Goal: Information Seeking & Learning: Learn about a topic

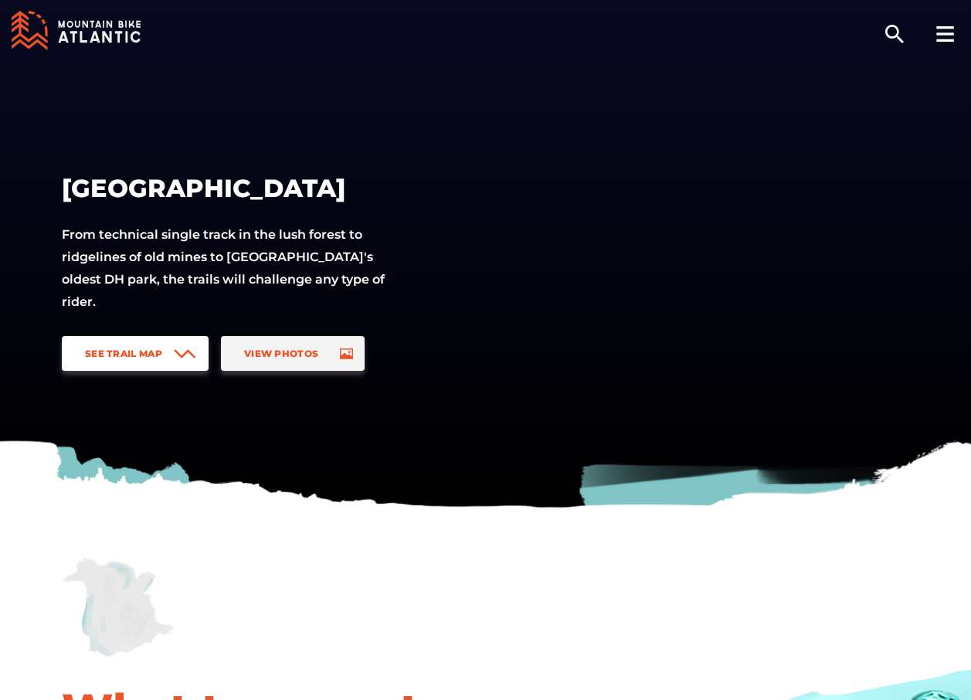
click at [143, 354] on span "See Trail Map" at bounding box center [123, 353] width 77 height 12
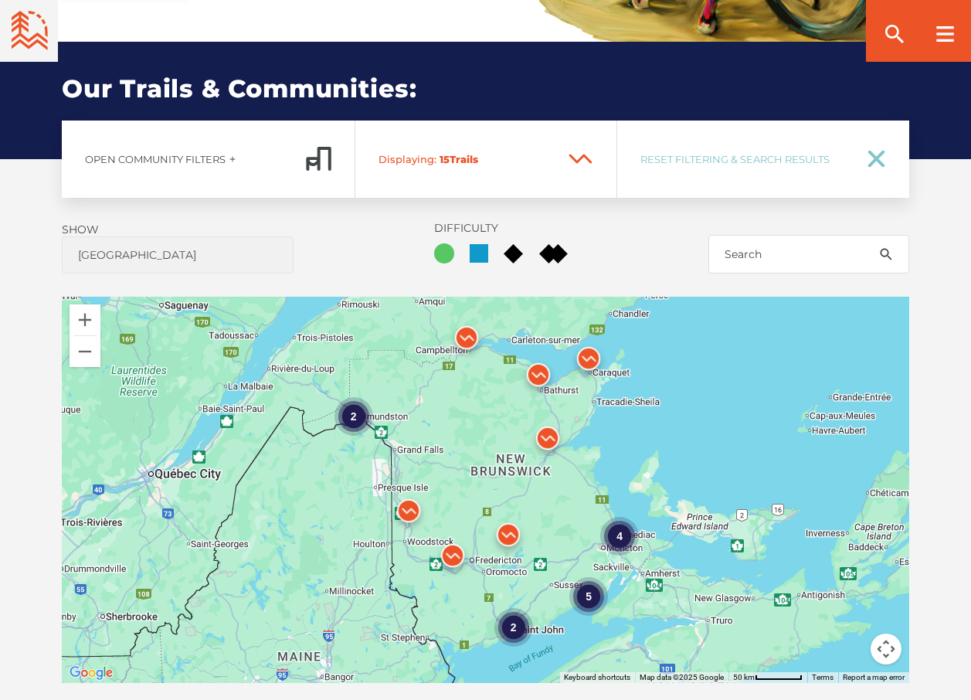
scroll to position [1008, 0]
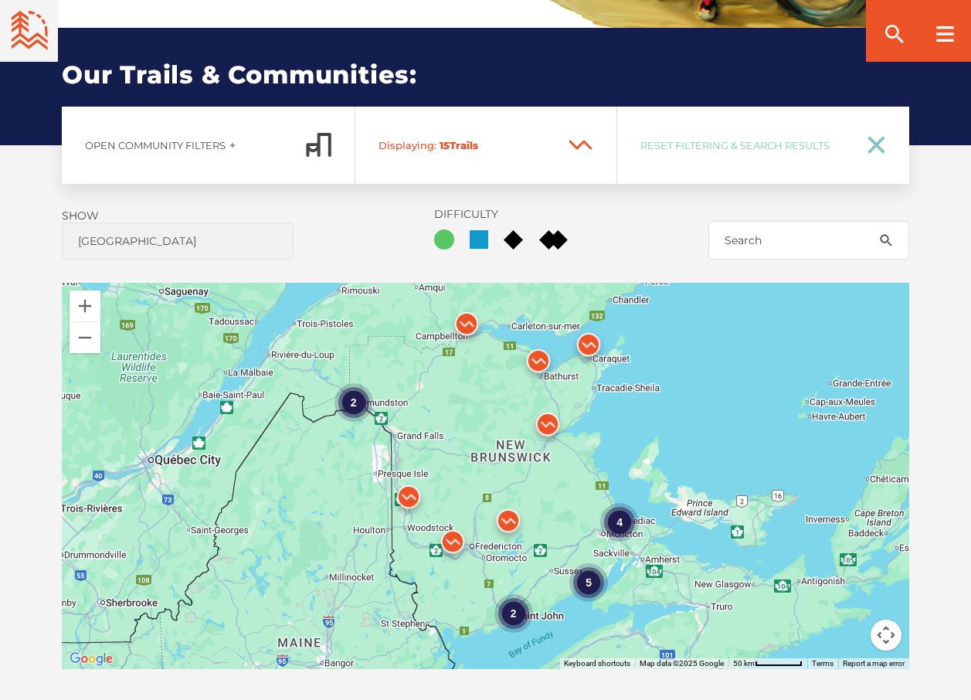
click at [616, 502] on div "4" at bounding box center [619, 521] width 39 height 39
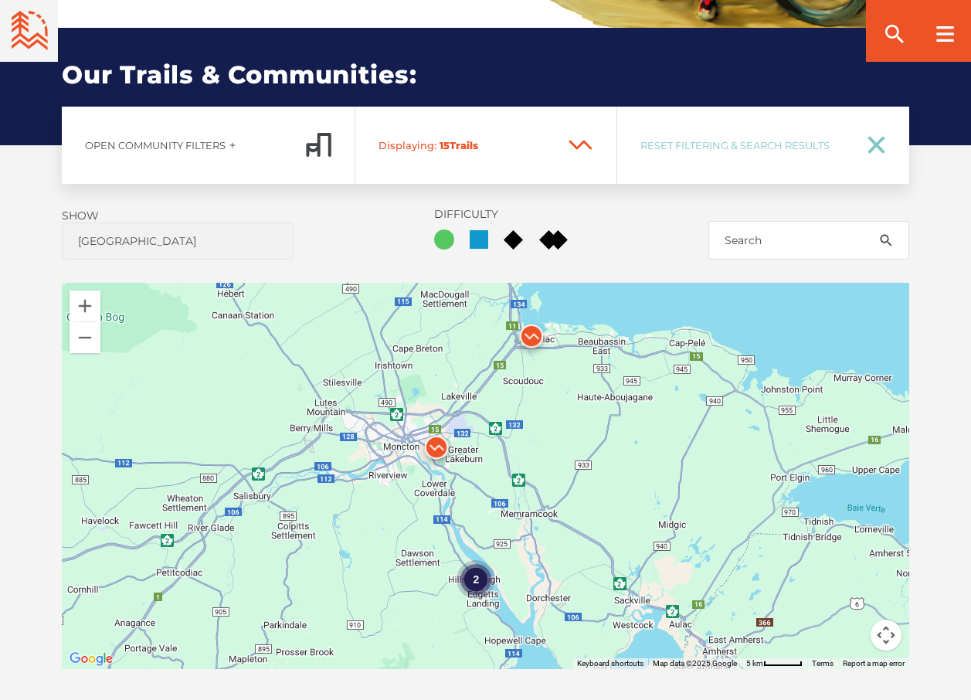
click at [530, 317] on img at bounding box center [531, 340] width 46 height 46
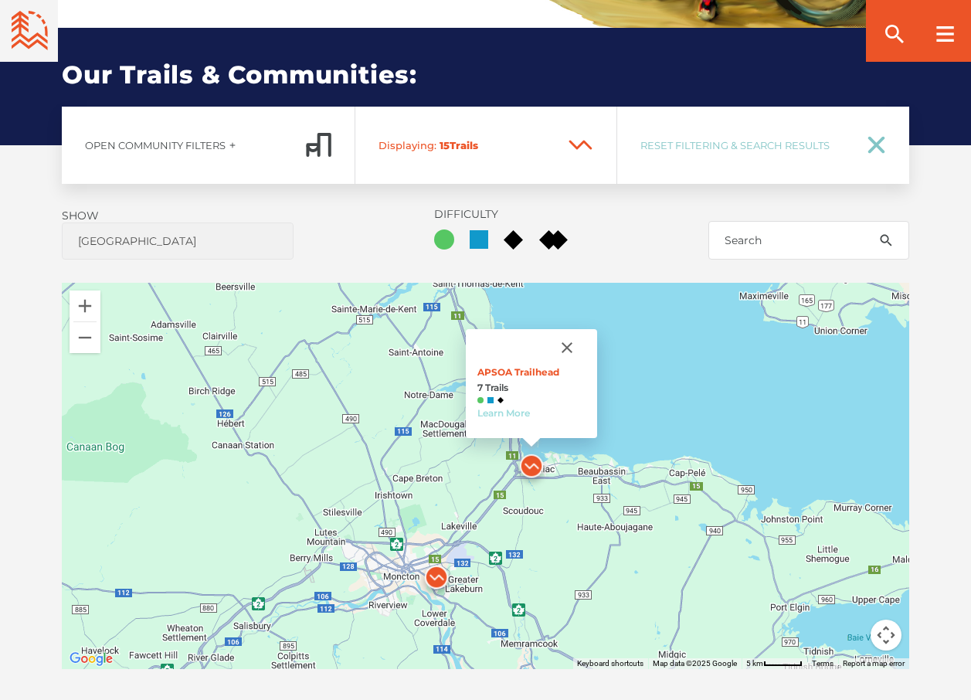
click at [518, 407] on link "Learn More" at bounding box center [503, 413] width 53 height 12
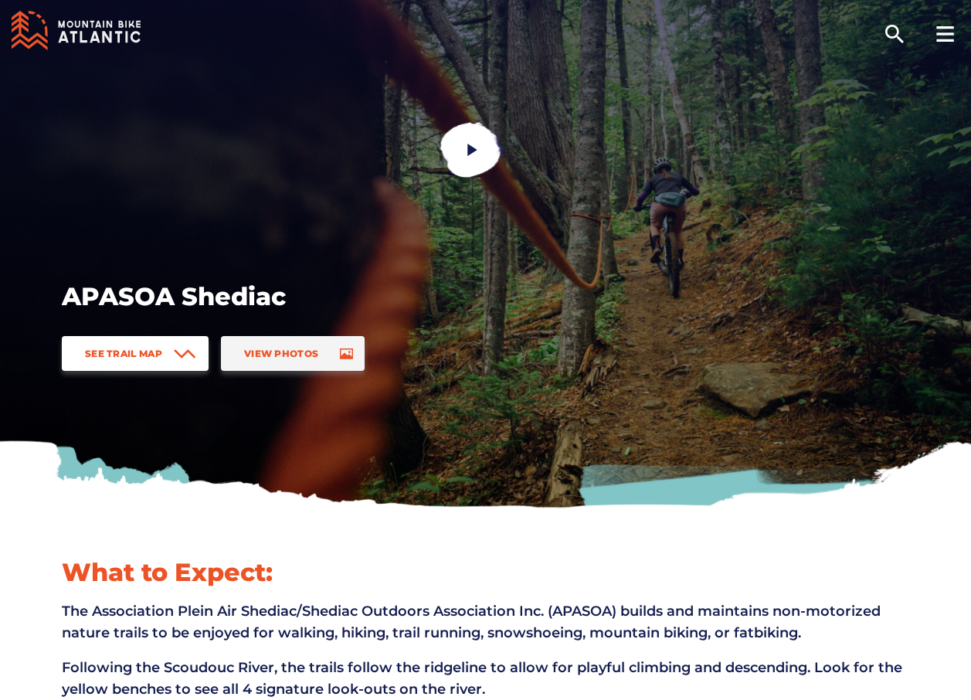
click at [169, 351] on link "See Trail Map" at bounding box center [135, 353] width 147 height 35
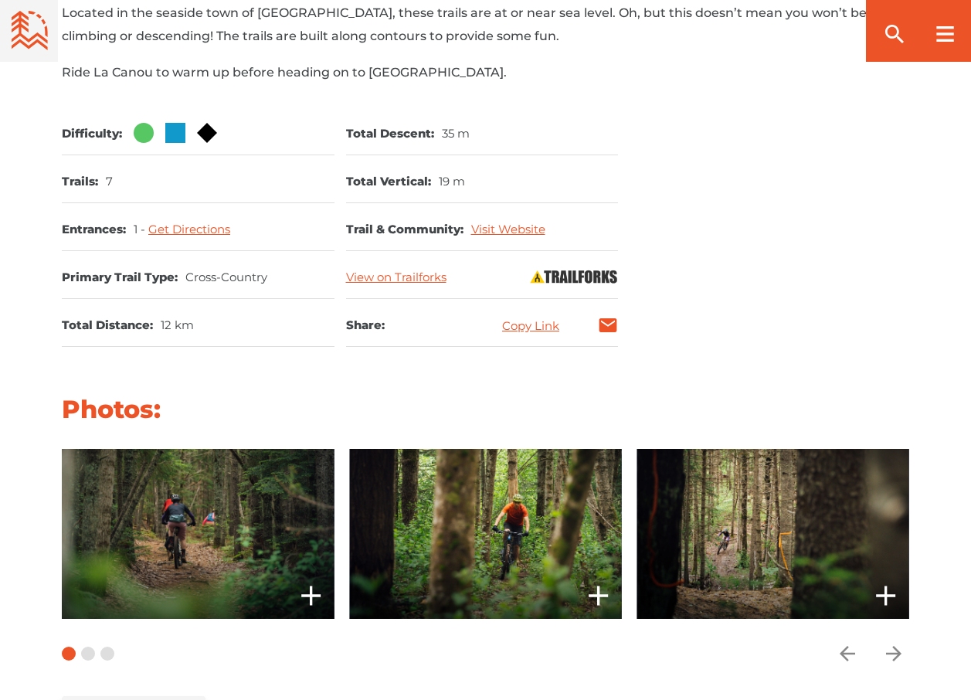
scroll to position [1669, 0]
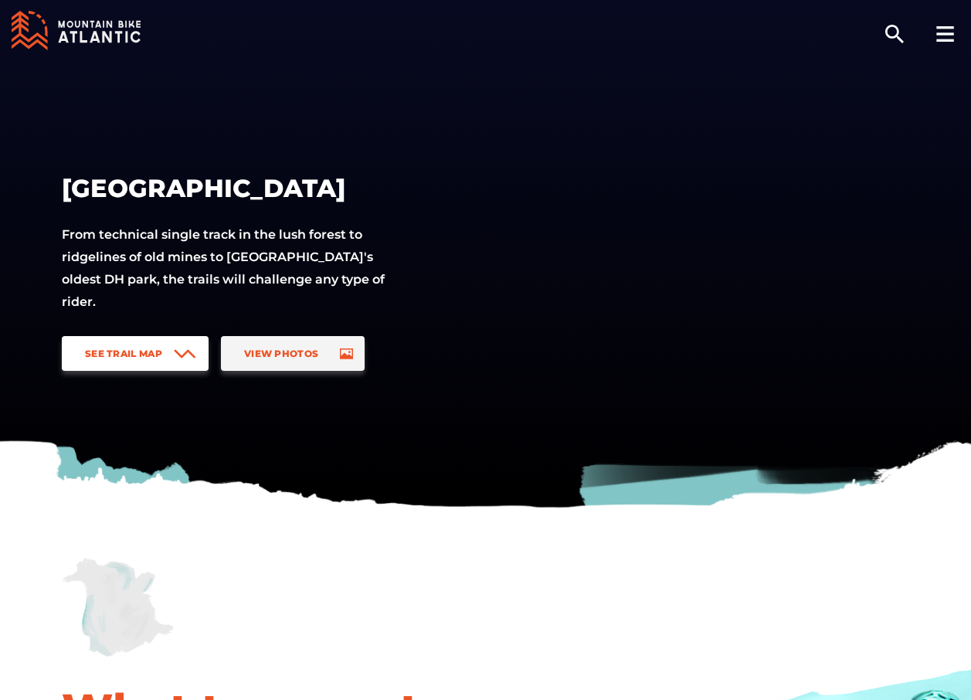
click at [121, 347] on link "See Trail Map" at bounding box center [135, 353] width 147 height 35
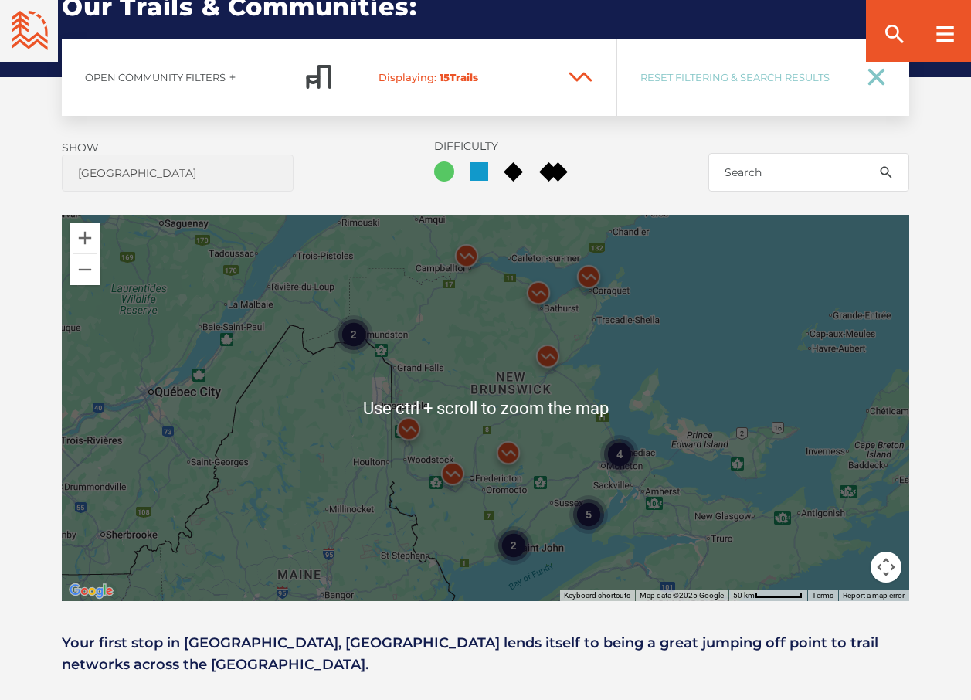
scroll to position [1086, 0]
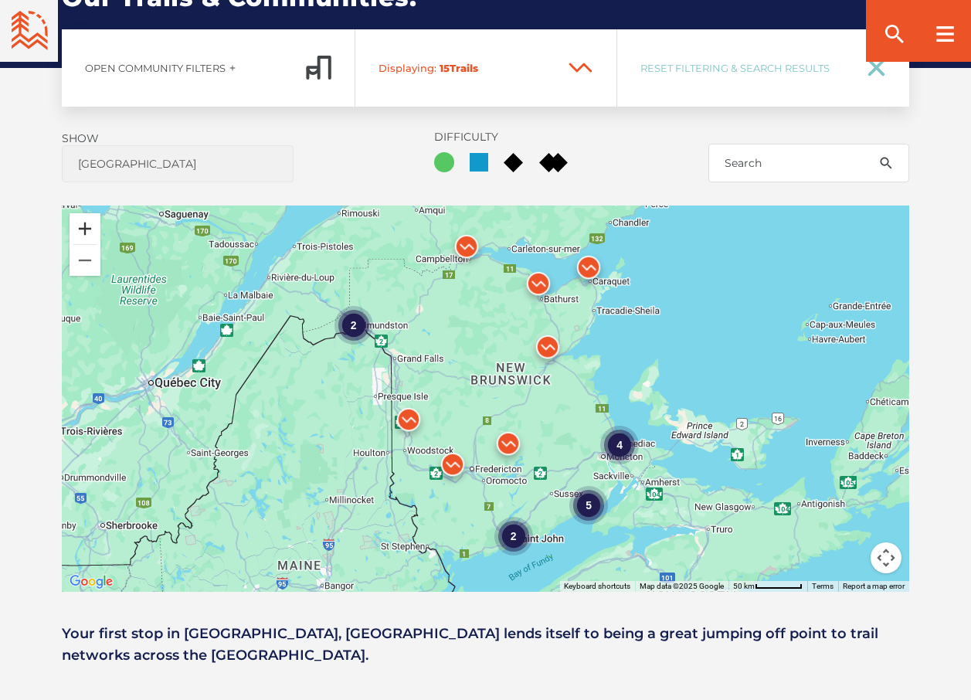
click at [87, 213] on button "Zoom in" at bounding box center [84, 228] width 31 height 31
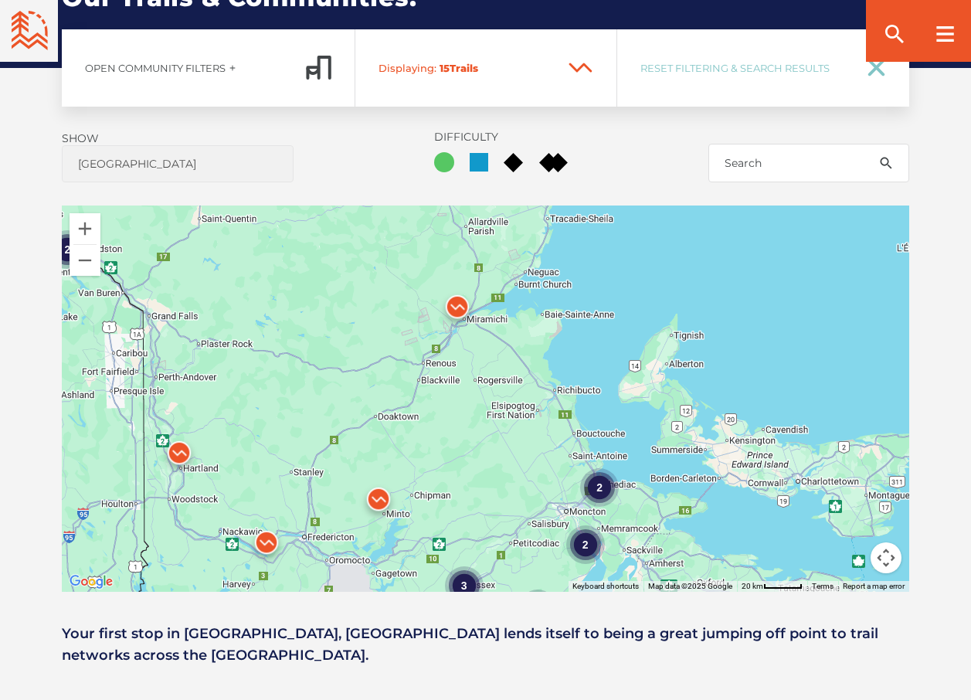
drag, startPoint x: 679, startPoint y: 437, endPoint x: 525, endPoint y: 434, distance: 154.5
click at [525, 434] on div "2 2 2 3 2" at bounding box center [485, 398] width 847 height 386
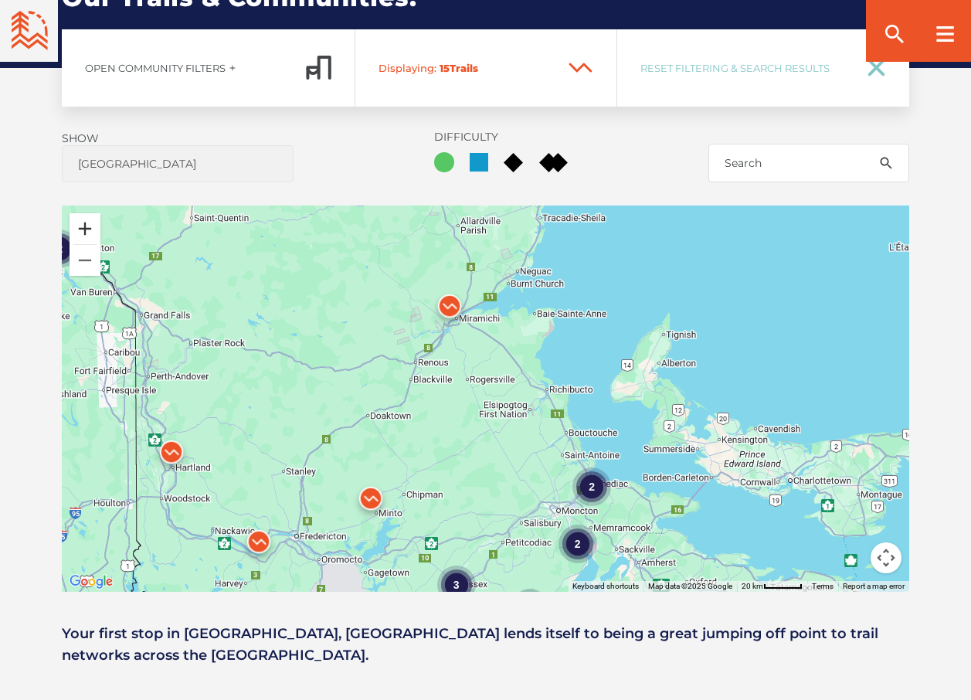
click at [89, 213] on button "Zoom in" at bounding box center [84, 228] width 31 height 31
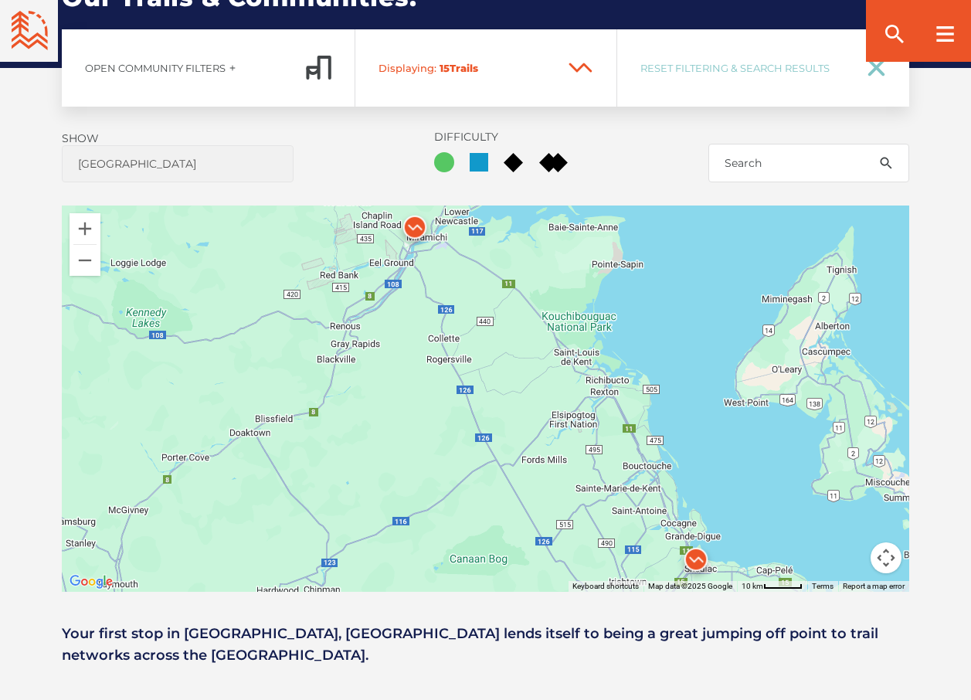
click at [565, 292] on div at bounding box center [485, 398] width 847 height 386
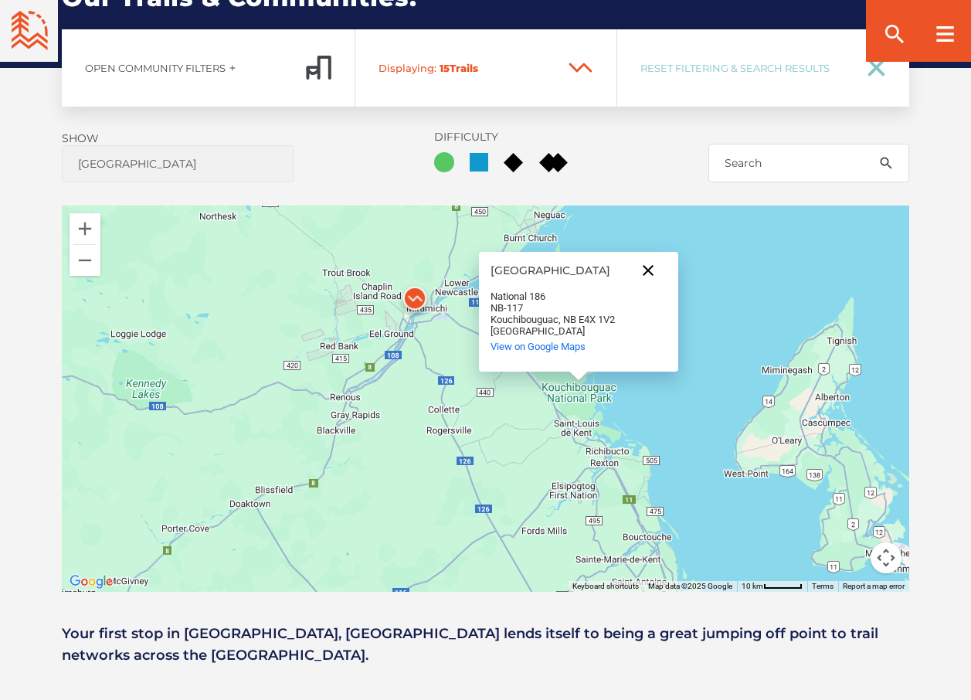
click at [648, 252] on button "Close" at bounding box center [647, 270] width 37 height 37
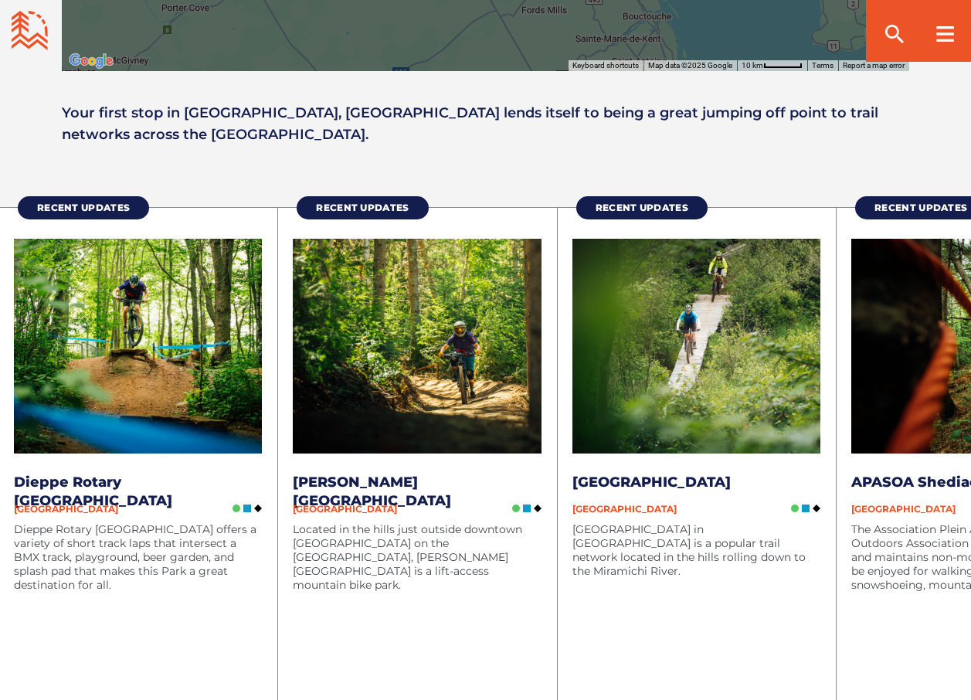
scroll to position [1626, 0]
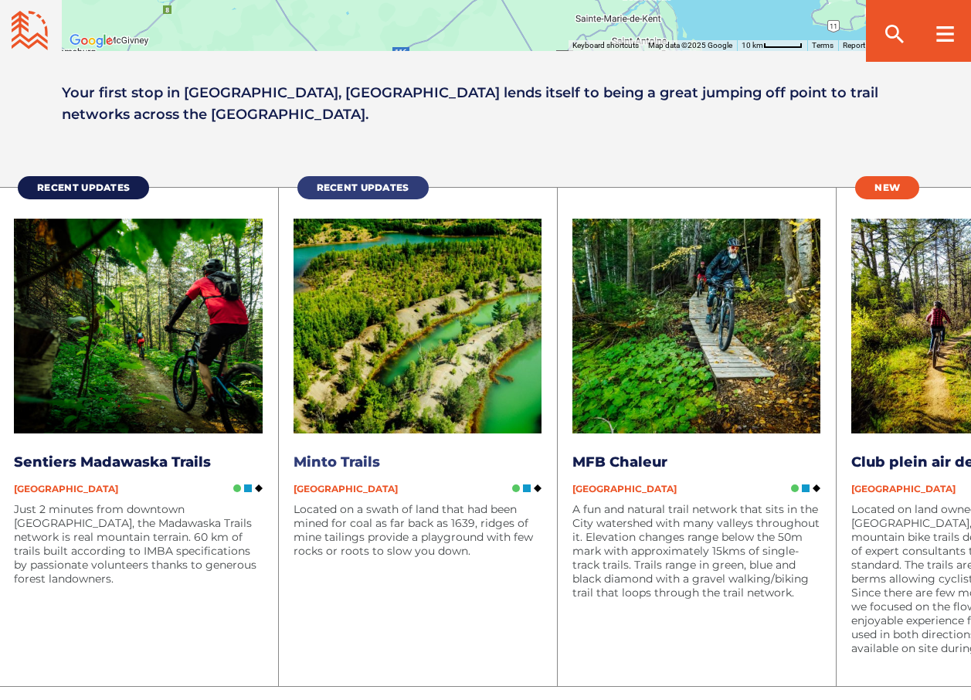
click at [372, 181] on span "Recent Updates" at bounding box center [363, 187] width 93 height 12
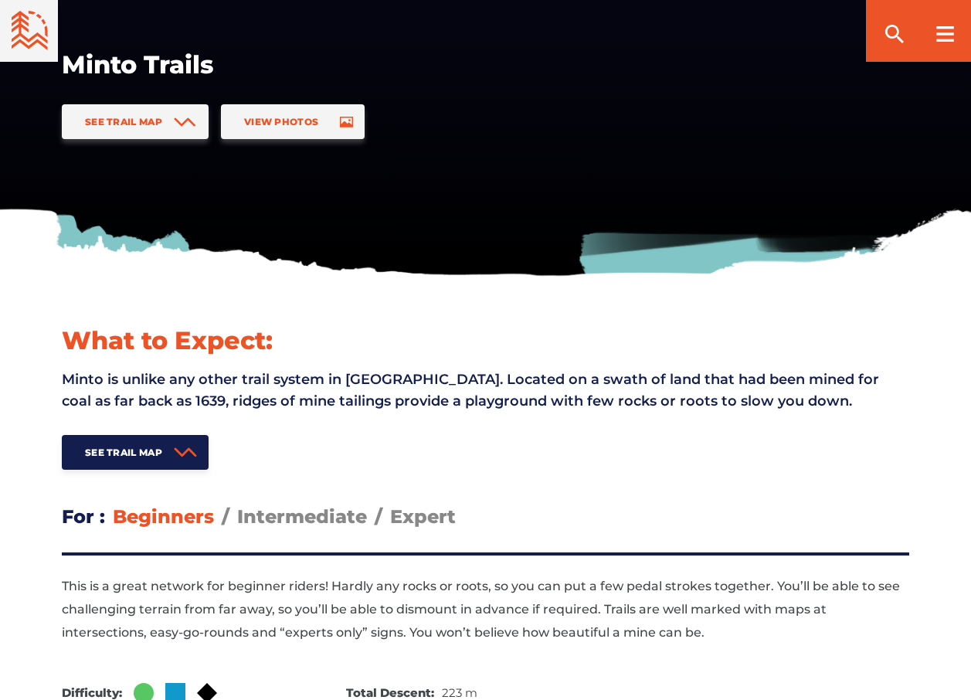
scroll to position [309, 0]
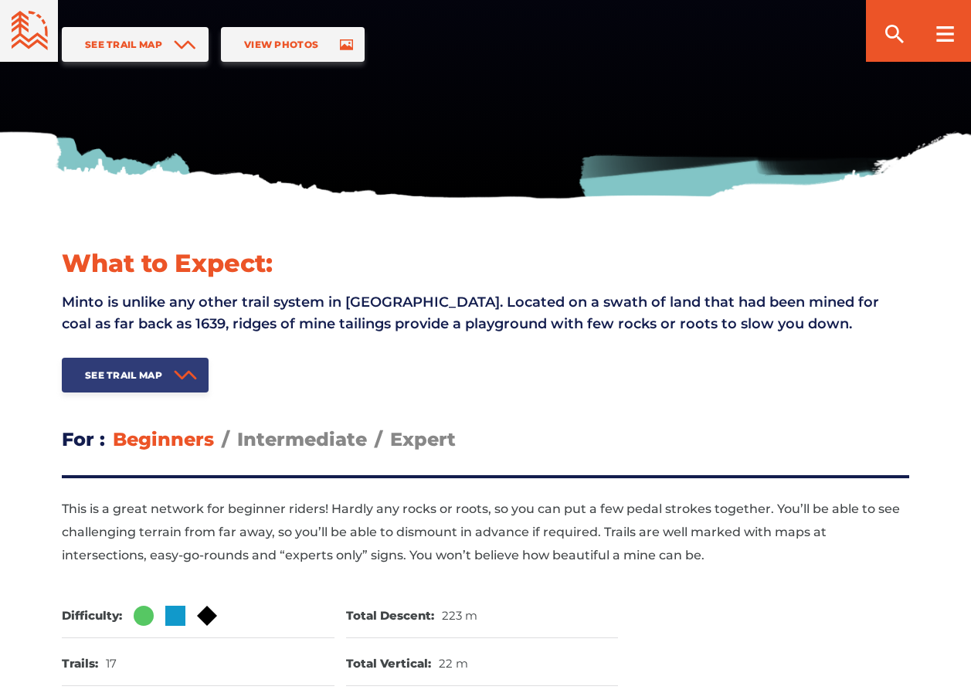
click at [110, 375] on span "See Trail Map" at bounding box center [123, 375] width 77 height 12
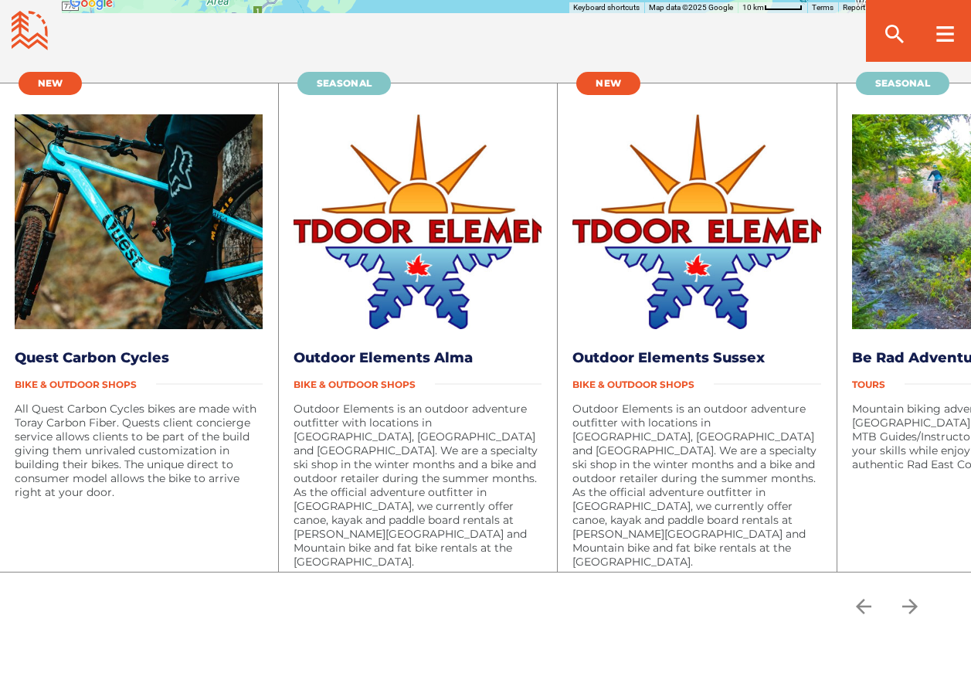
scroll to position [2967, 0]
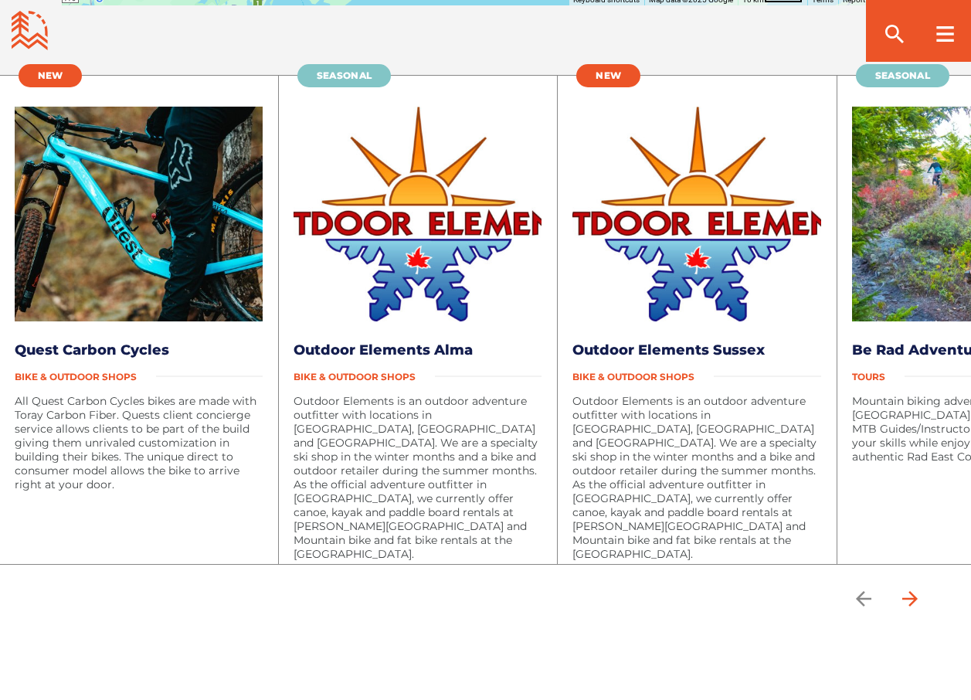
click at [906, 591] on icon "arrow forward" at bounding box center [909, 598] width 15 height 15
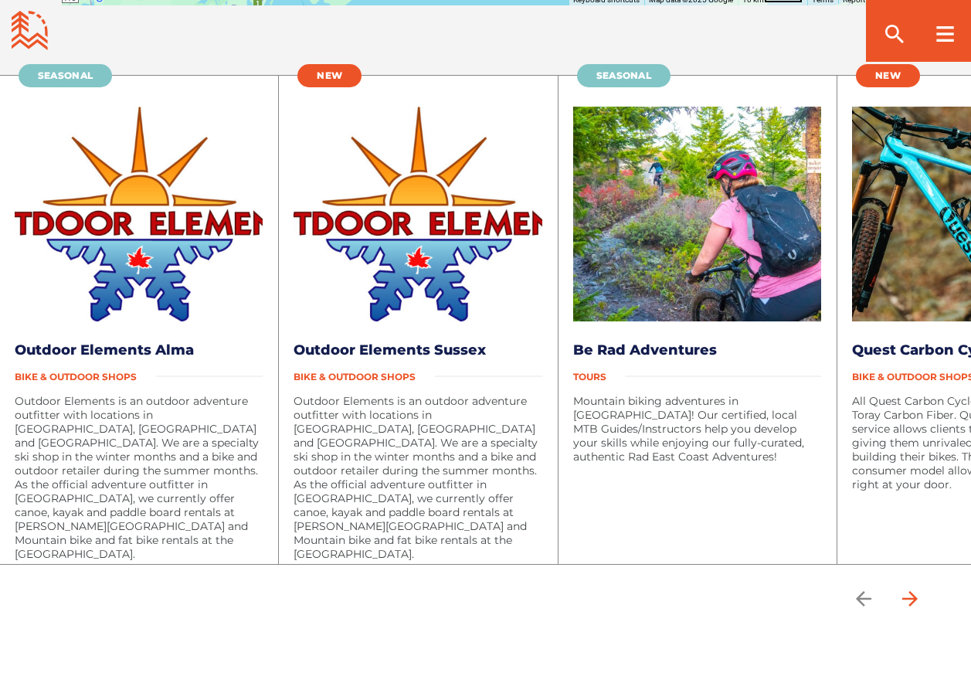
click at [912, 589] on icon "arrow forward" at bounding box center [909, 598] width 23 height 23
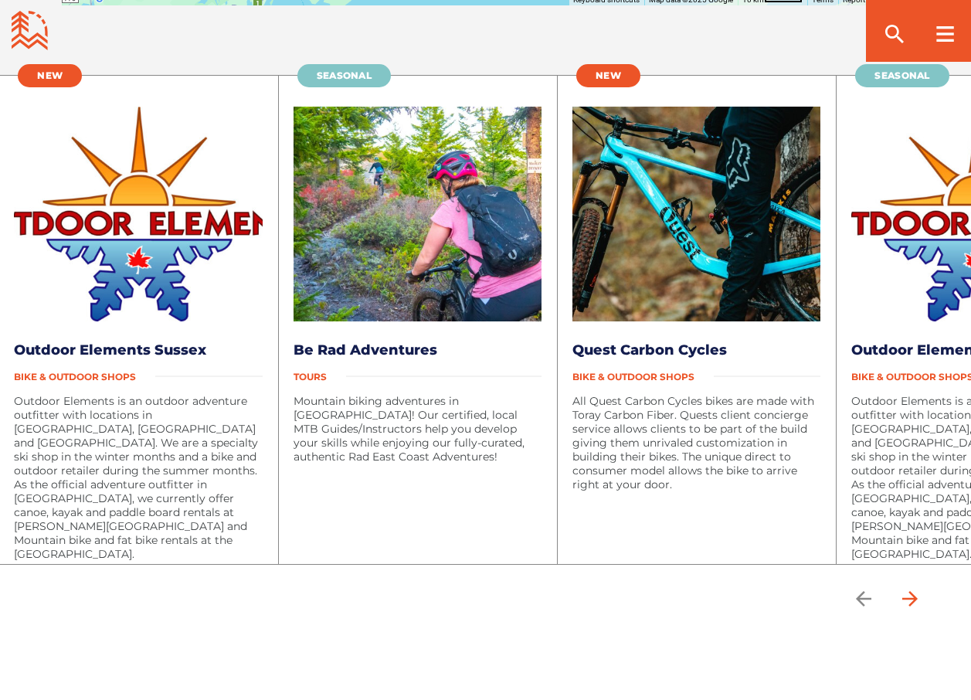
click at [908, 594] on icon "arrow forward" at bounding box center [909, 598] width 23 height 23
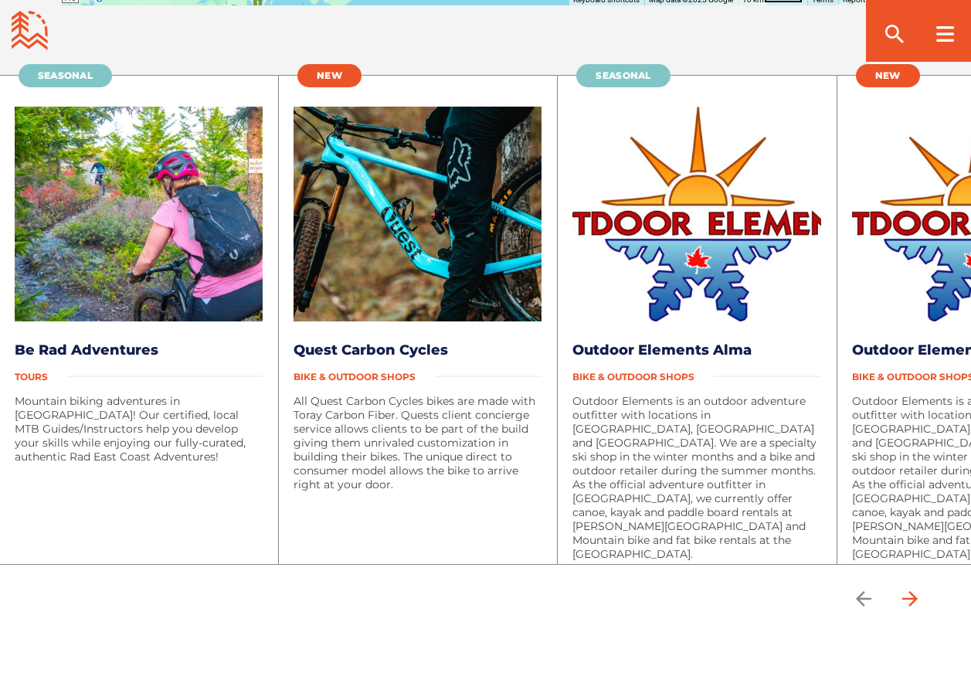
click at [909, 594] on icon "arrow forward" at bounding box center [909, 598] width 23 height 23
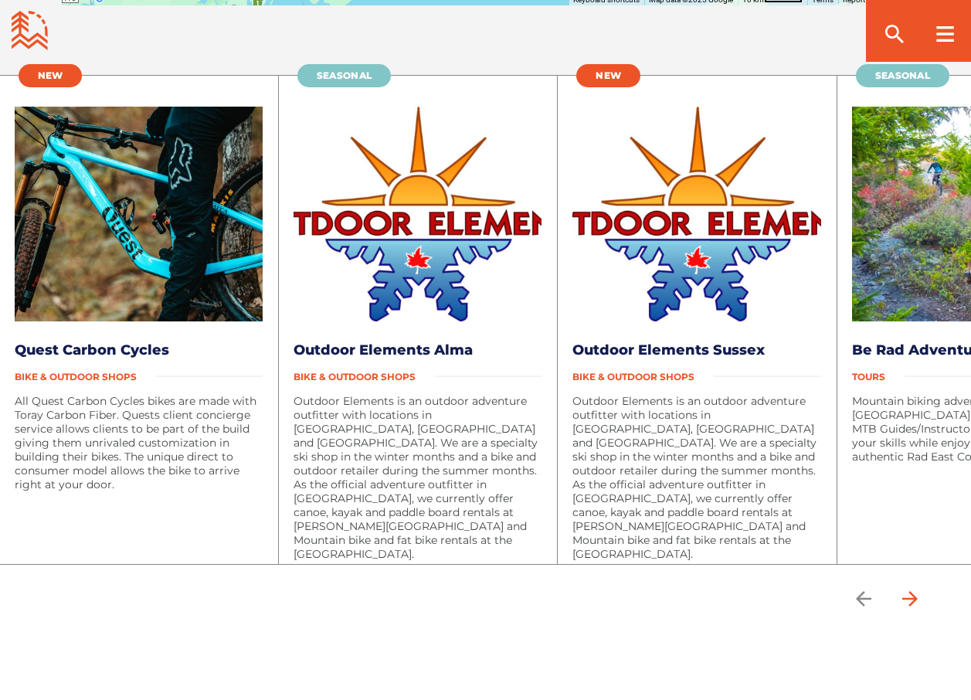
click at [909, 594] on icon "arrow forward" at bounding box center [909, 598] width 23 height 23
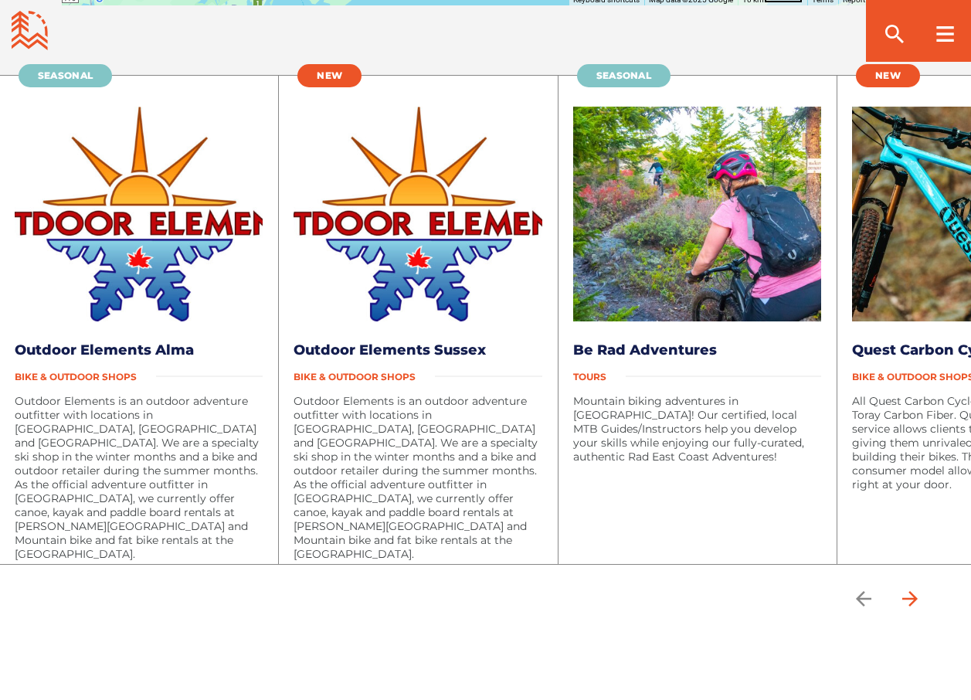
click at [910, 593] on icon "arrow forward" at bounding box center [909, 598] width 23 height 23
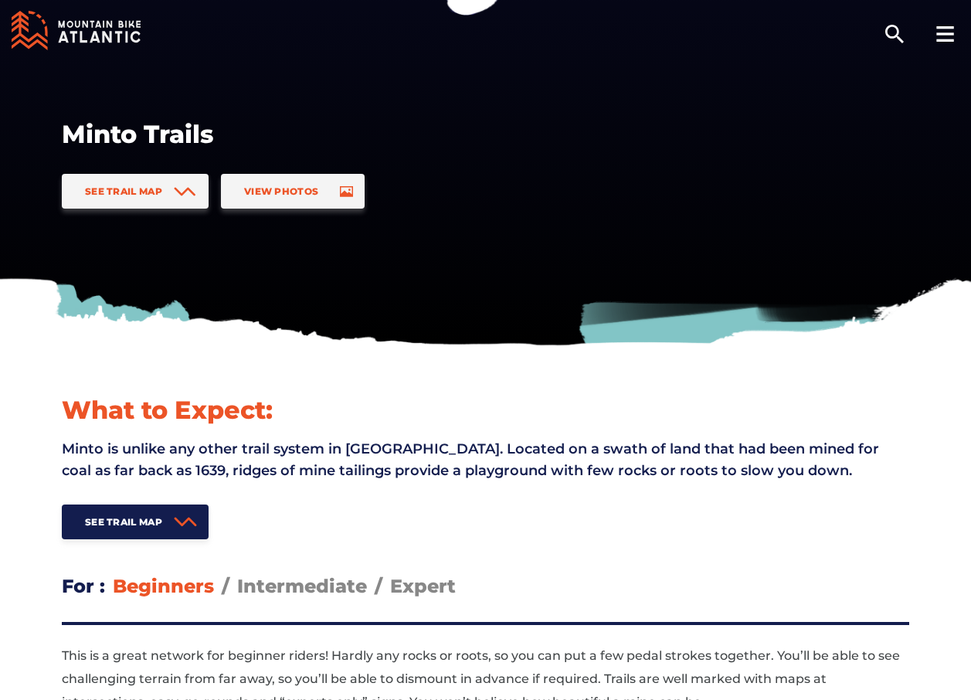
scroll to position [0, 0]
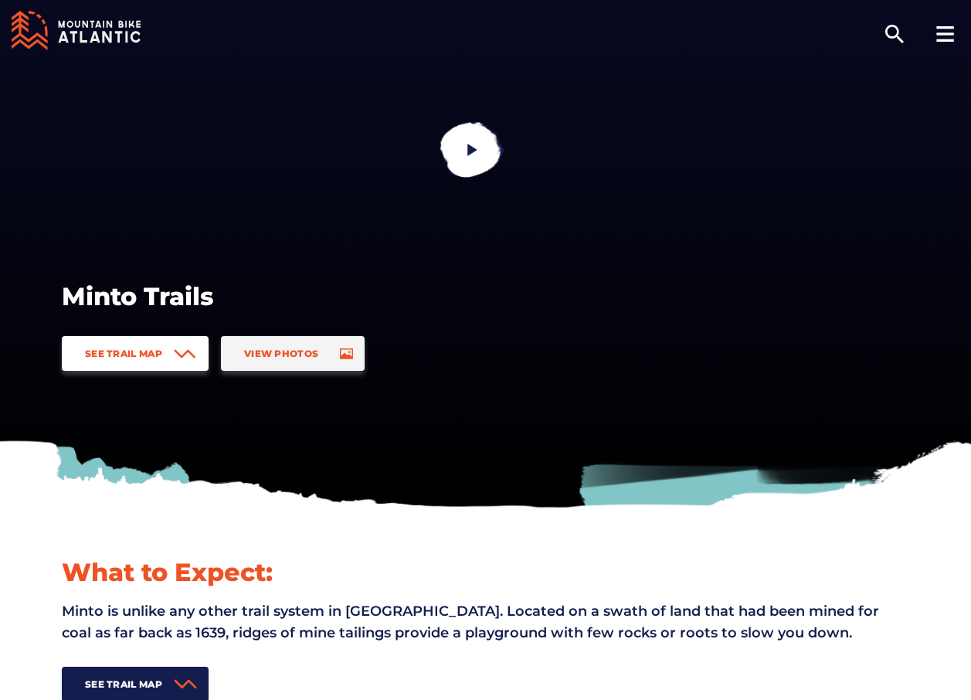
click at [126, 353] on span "See Trail Map" at bounding box center [123, 353] width 77 height 12
click at [308, 351] on span "View Photos" at bounding box center [281, 353] width 74 height 12
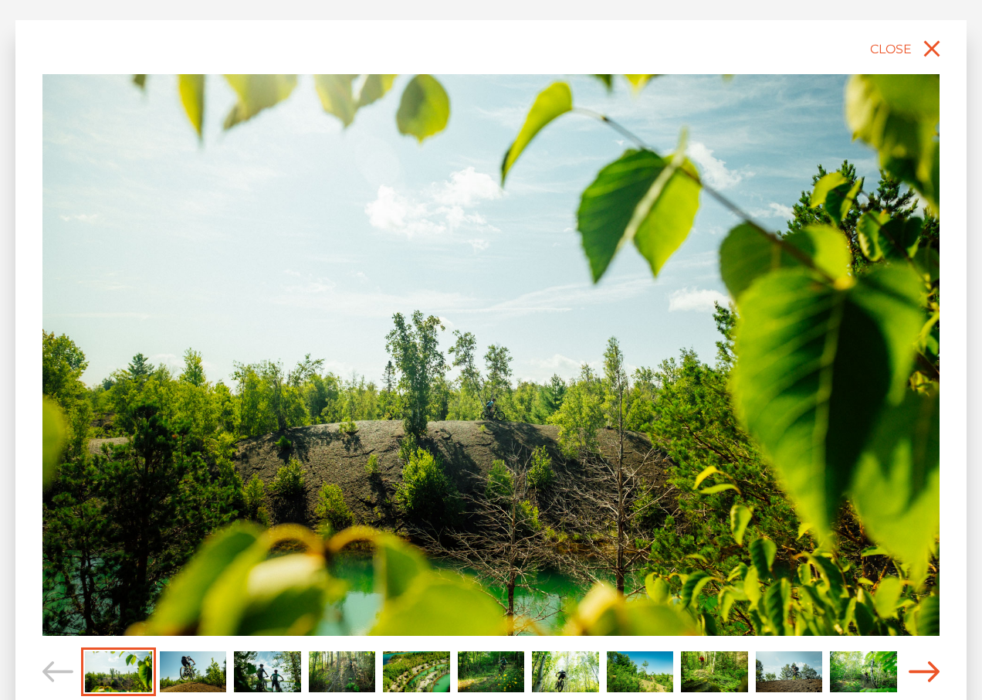
click at [920, 662] on icon "Carousel Navigation" at bounding box center [924, 671] width 31 height 21
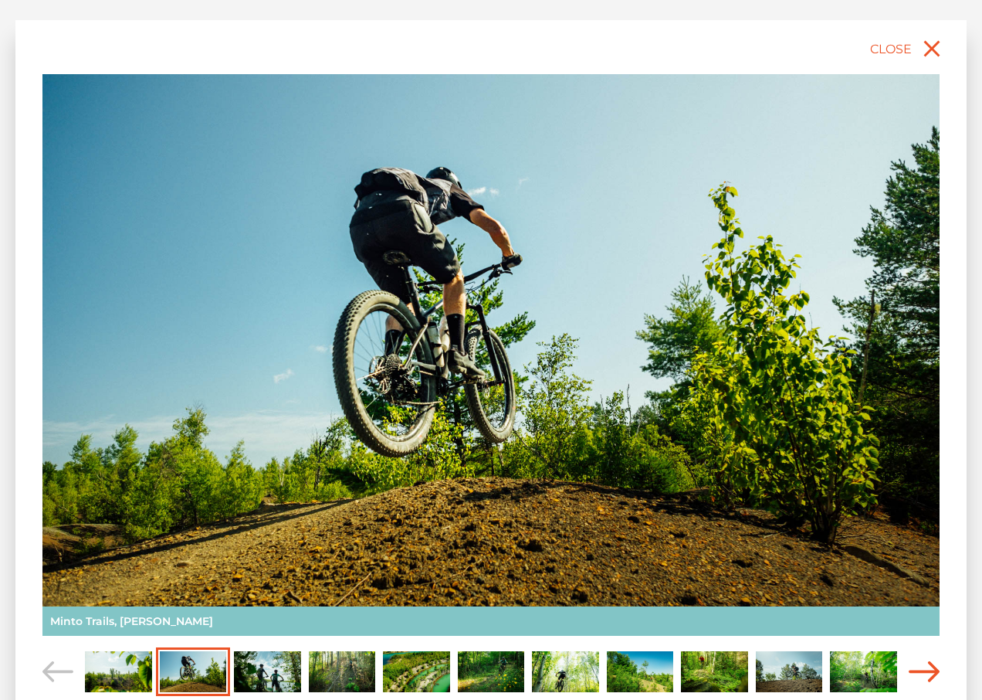
click at [920, 663] on icon "Carousel Navigation" at bounding box center [924, 671] width 31 height 21
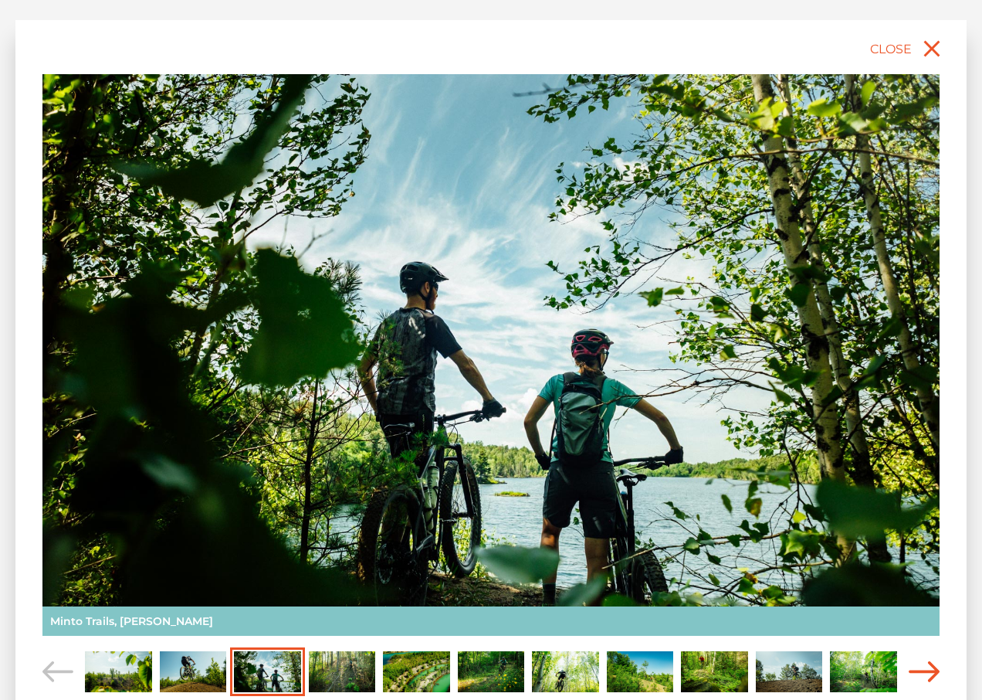
click at [924, 666] on icon "Carousel Navigation" at bounding box center [924, 671] width 31 height 21
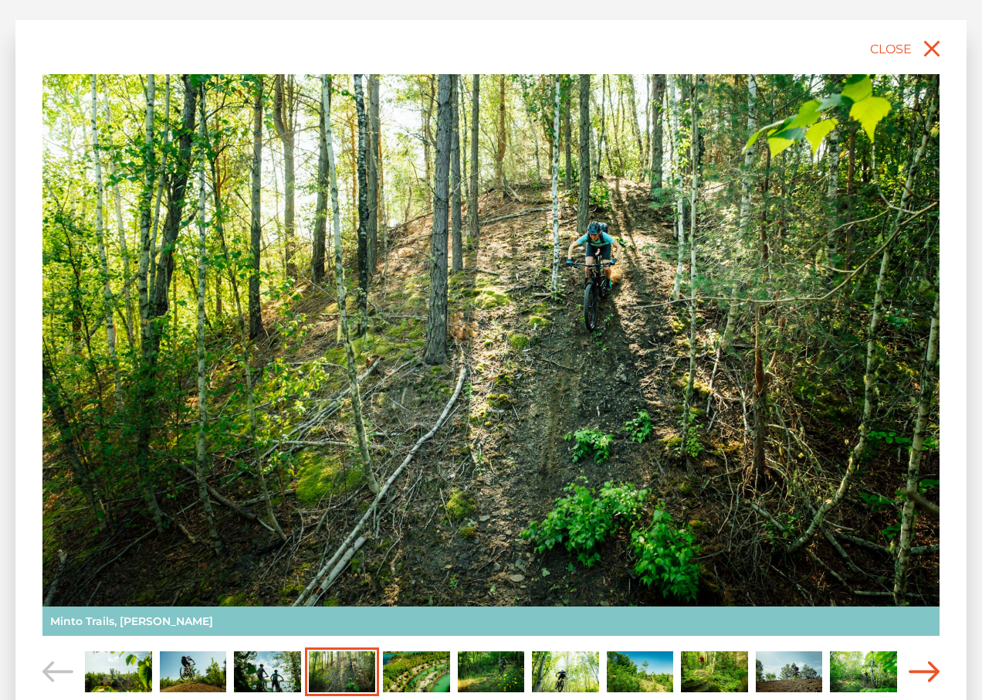
click at [924, 666] on icon "Carousel Navigation" at bounding box center [924, 671] width 31 height 21
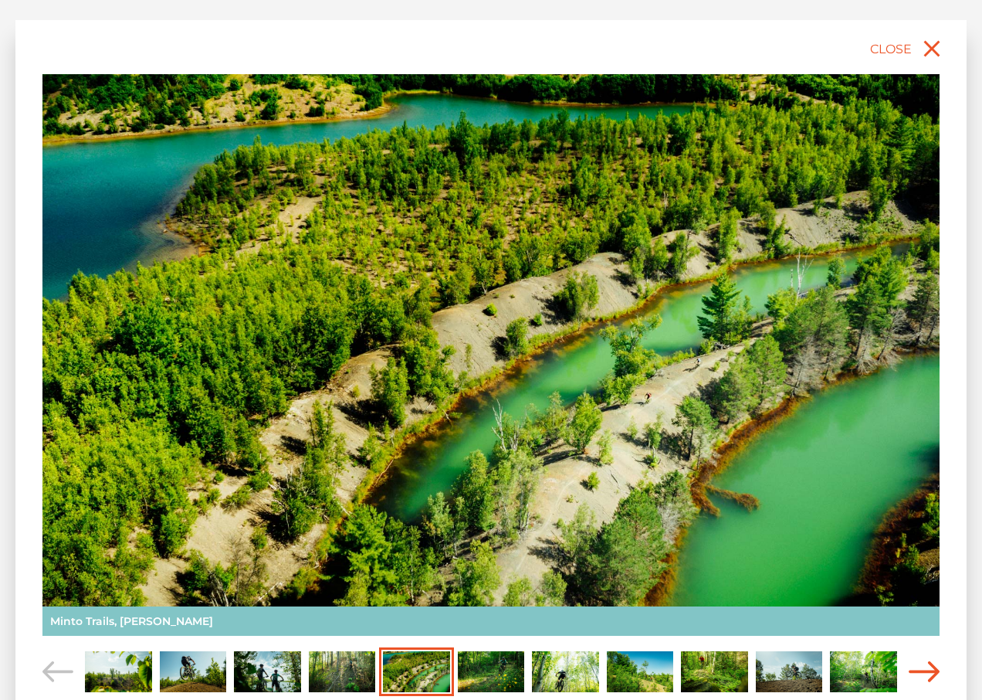
click at [927, 669] on icon "Carousel Navigation" at bounding box center [924, 671] width 31 height 21
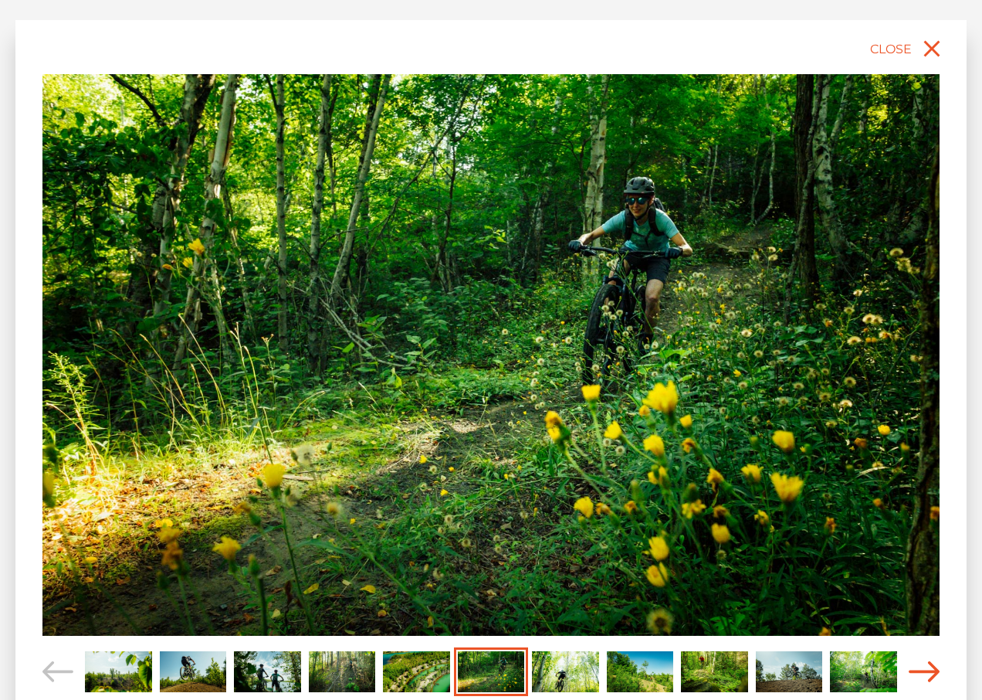
click at [928, 669] on icon "Carousel Navigation" at bounding box center [924, 671] width 31 height 21
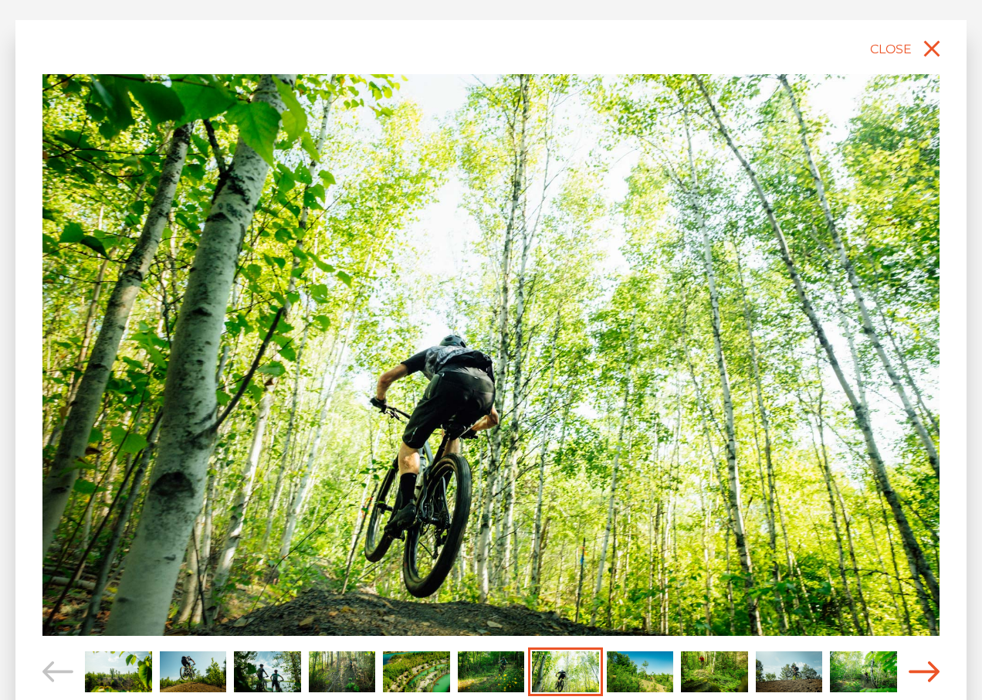
click at [930, 671] on icon "Carousel Navigation" at bounding box center [924, 671] width 31 height 21
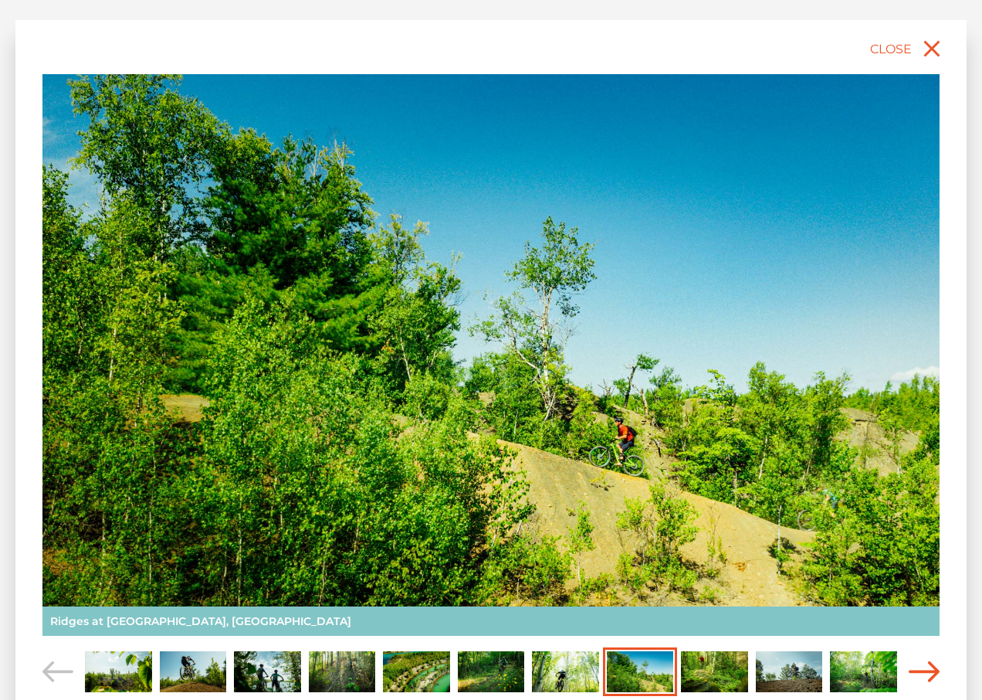
click at [930, 671] on icon "Carousel Navigation" at bounding box center [924, 671] width 31 height 21
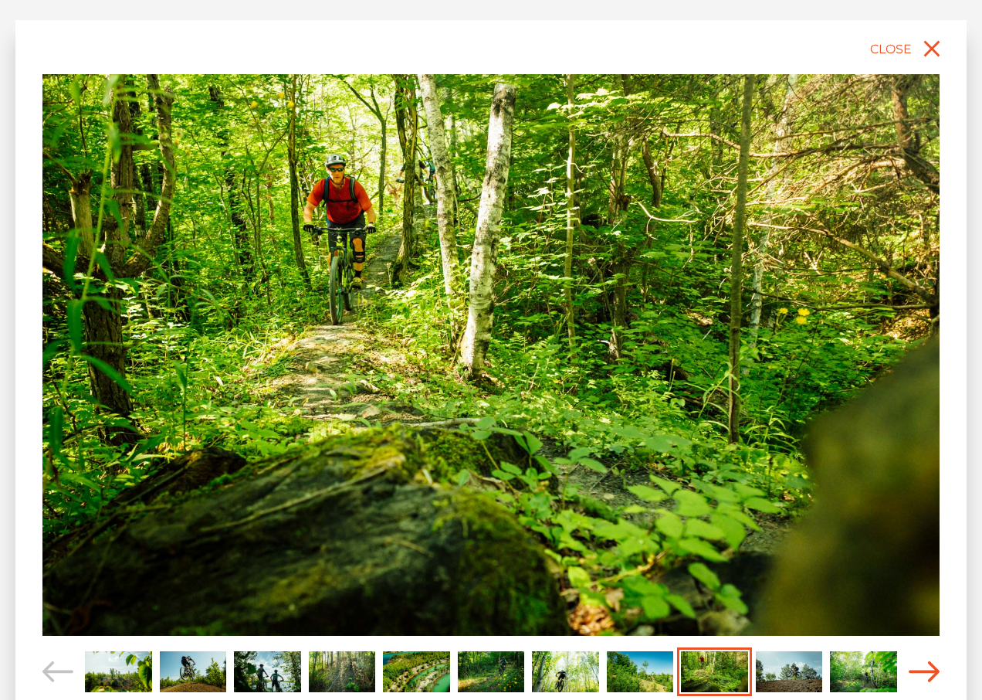
click at [930, 671] on icon "Carousel Navigation" at bounding box center [924, 671] width 31 height 21
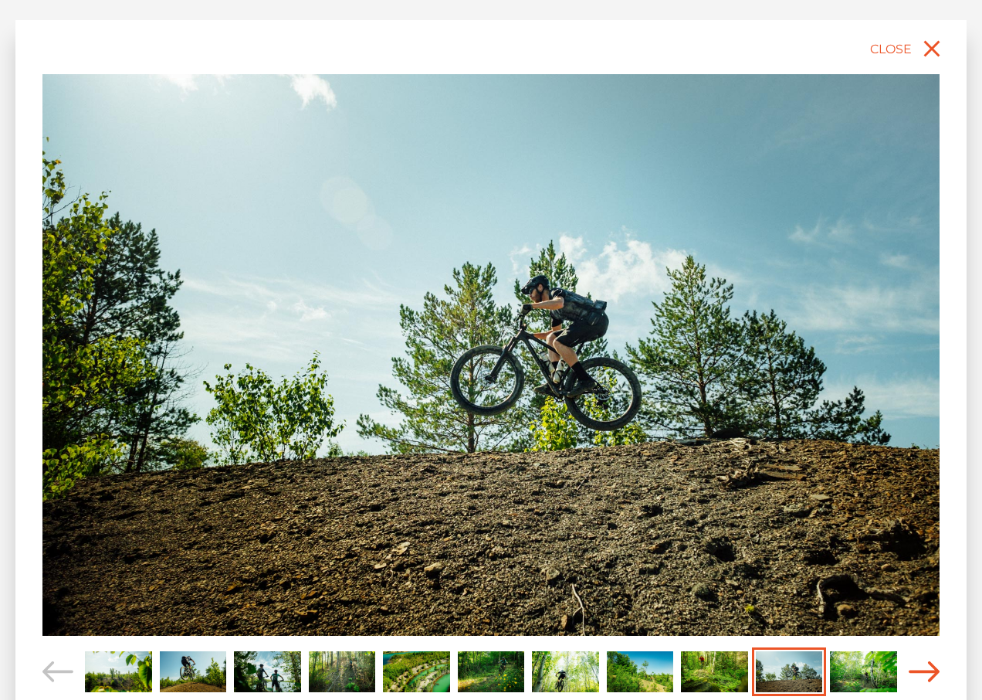
click at [930, 671] on icon "Carousel Navigation" at bounding box center [924, 671] width 31 height 21
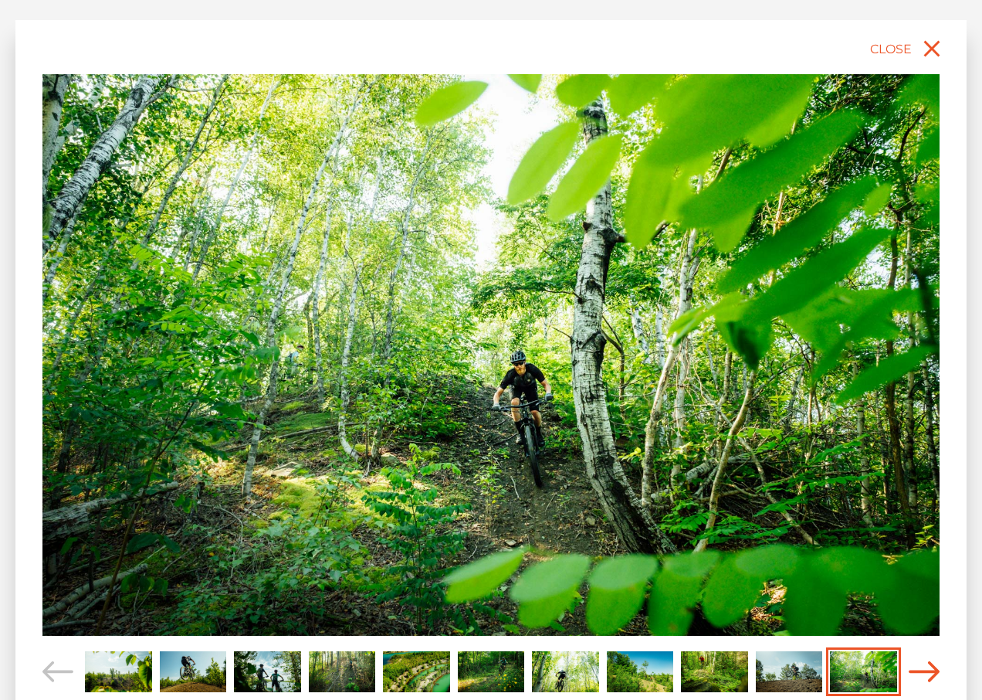
click at [930, 671] on icon "Carousel Navigation" at bounding box center [924, 671] width 31 height 21
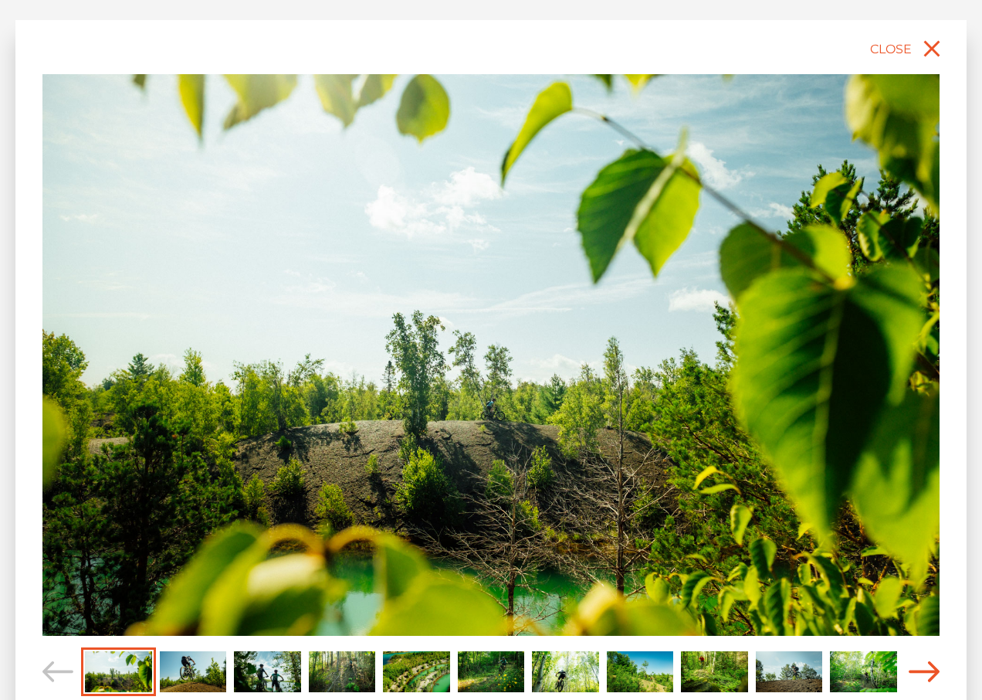
click at [930, 671] on icon "Carousel Navigation" at bounding box center [924, 671] width 31 height 21
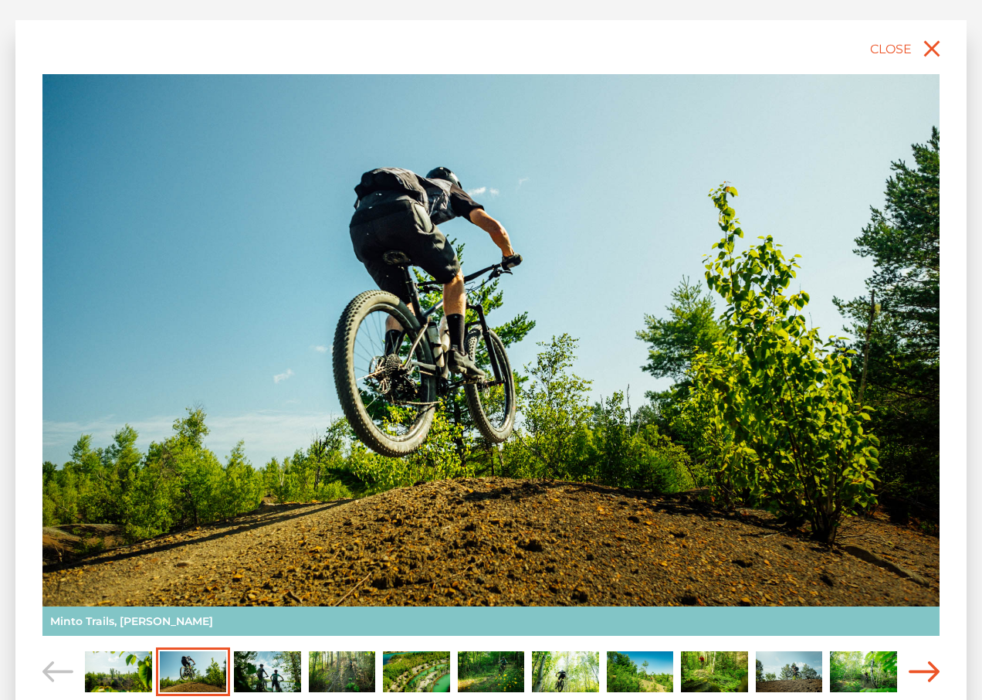
click at [930, 671] on icon "Carousel Navigation" at bounding box center [924, 671] width 31 height 21
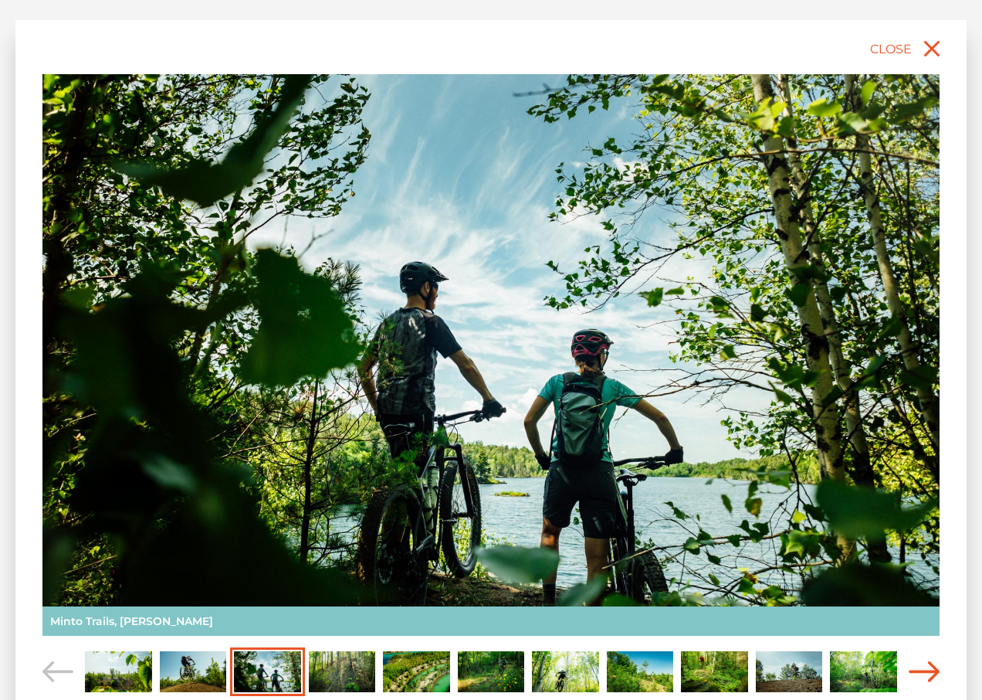
click at [930, 671] on icon "Carousel Navigation" at bounding box center [924, 671] width 31 height 21
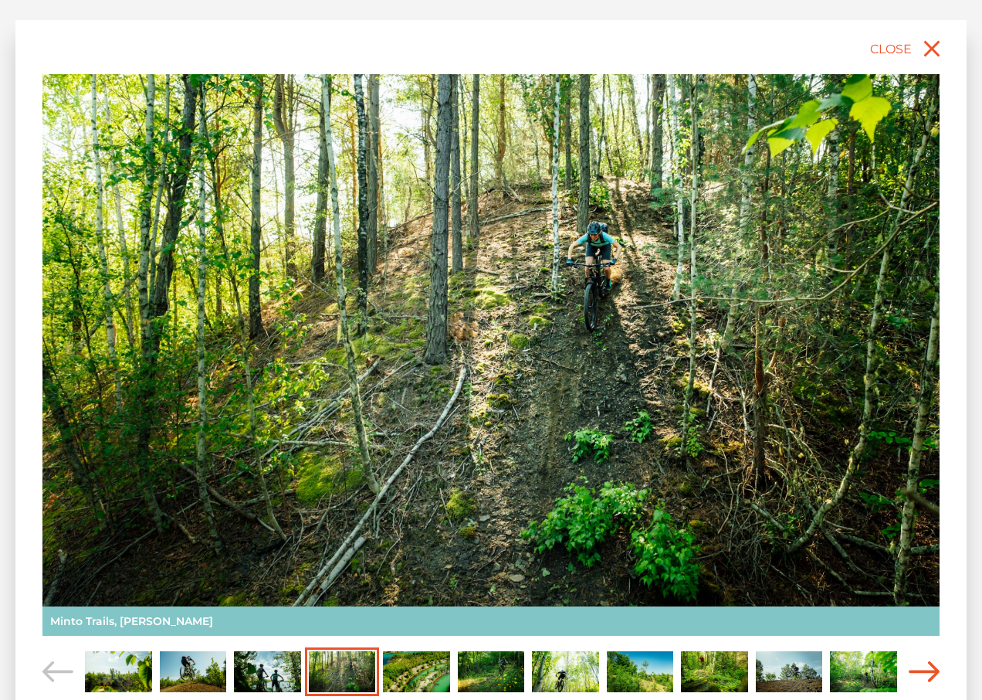
click at [930, 673] on icon "Carousel Navigation" at bounding box center [924, 671] width 31 height 21
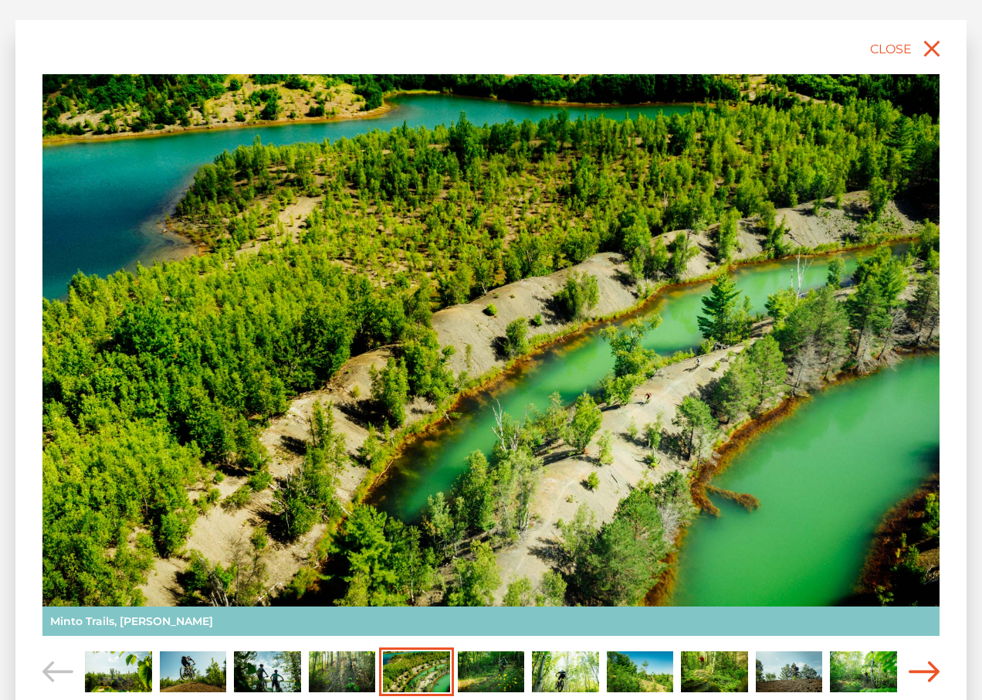
click at [930, 673] on icon "Carousel Navigation" at bounding box center [924, 671] width 31 height 21
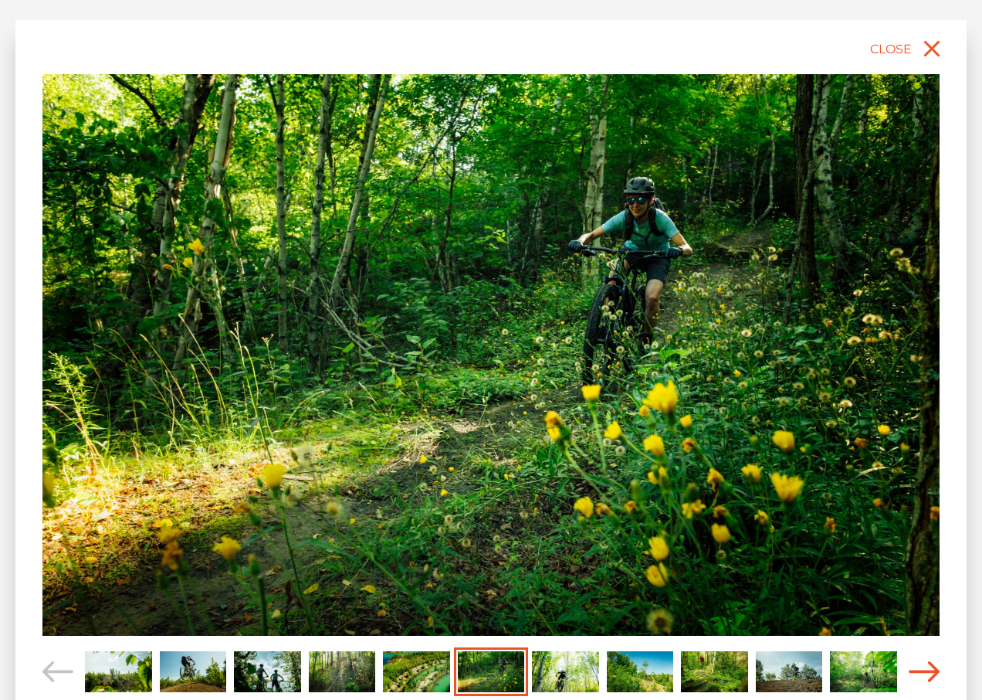
click at [930, 673] on icon "Carousel Navigation" at bounding box center [924, 671] width 31 height 21
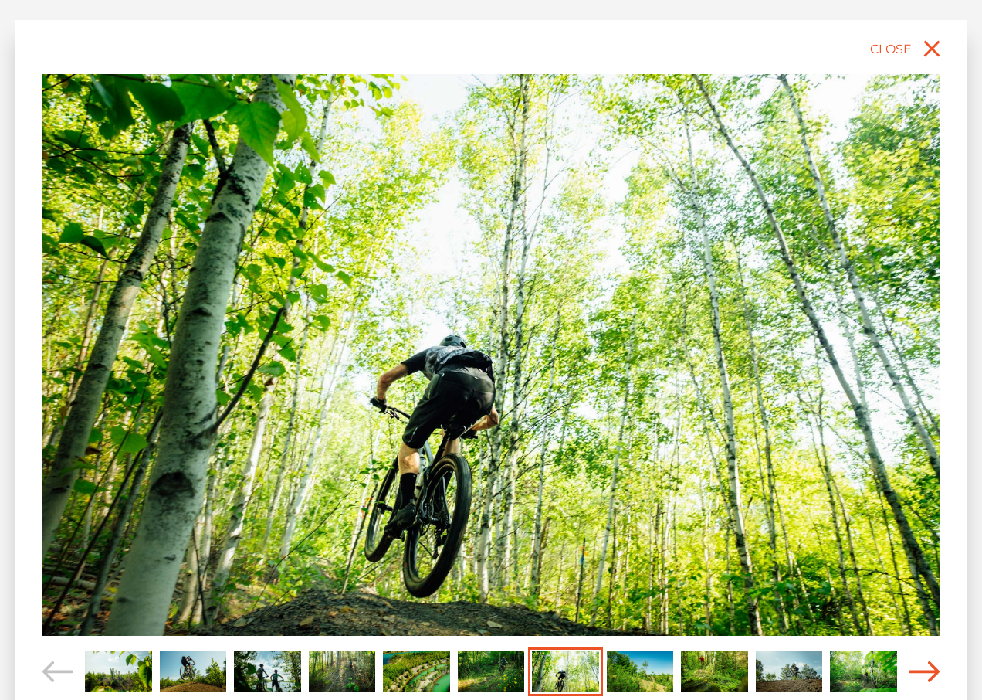
click at [930, 673] on icon "Carousel Navigation" at bounding box center [924, 671] width 31 height 21
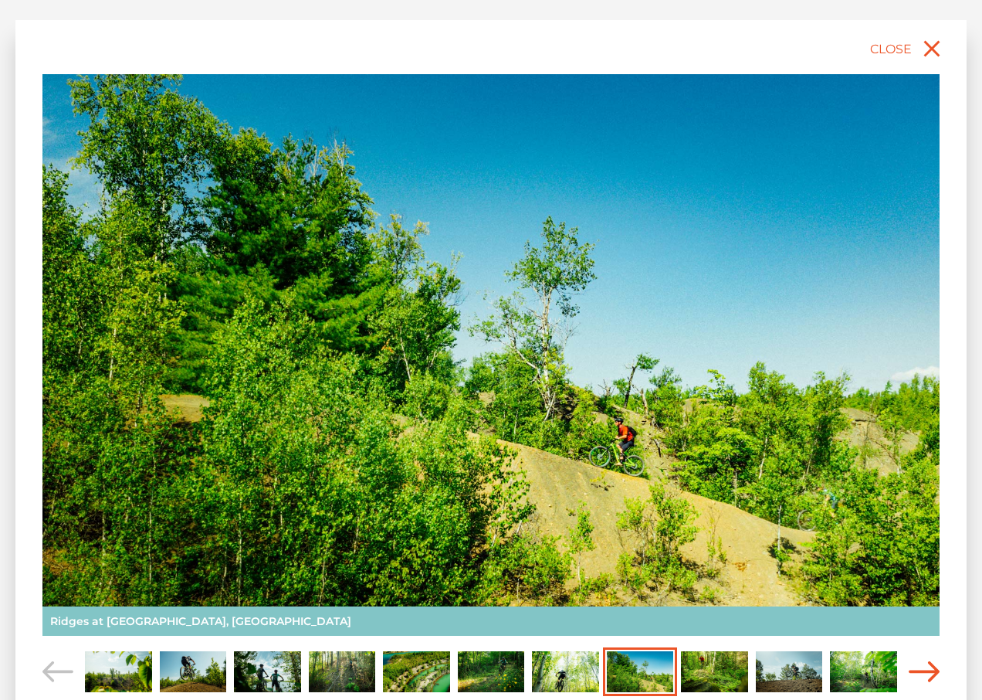
click at [930, 673] on icon "Carousel Navigation" at bounding box center [924, 671] width 31 height 21
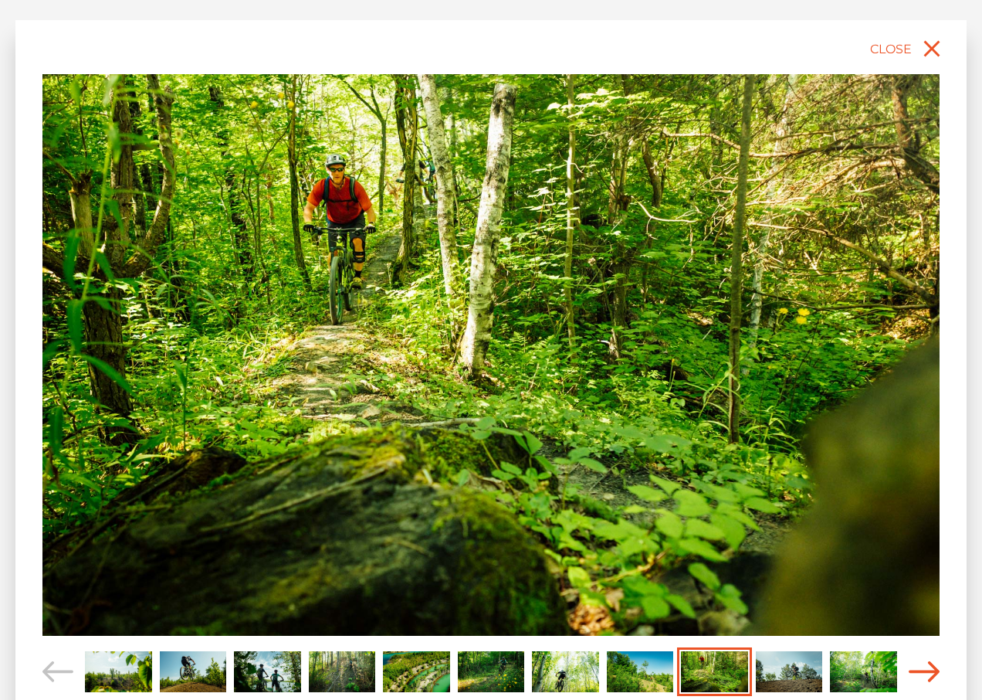
click at [930, 673] on icon "Carousel Navigation" at bounding box center [924, 671] width 31 height 21
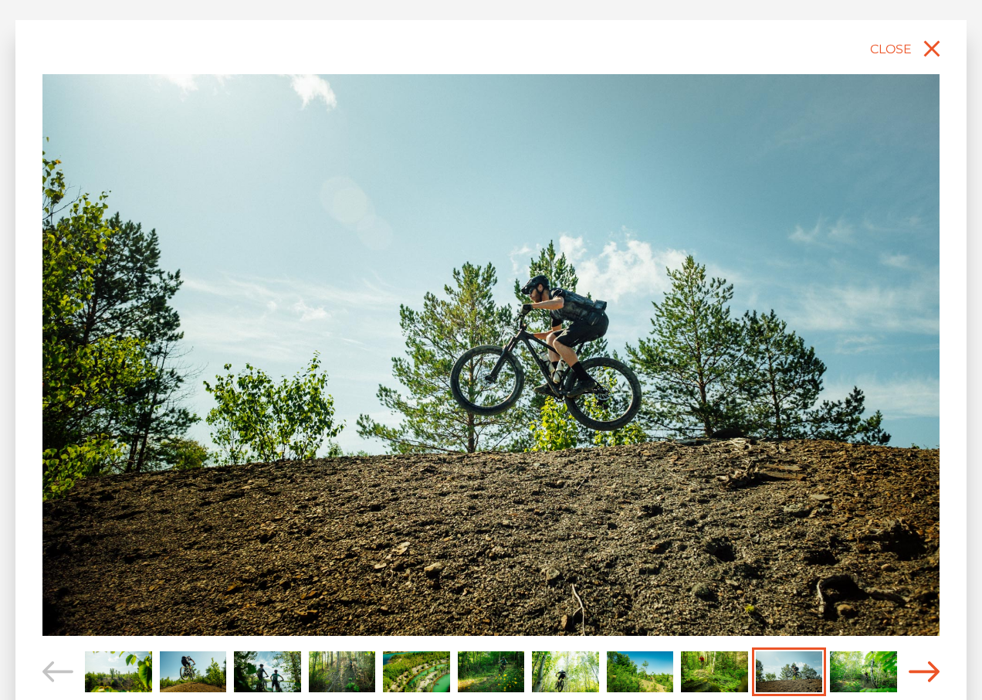
click at [930, 675] on icon "Carousel Navigation" at bounding box center [924, 671] width 31 height 21
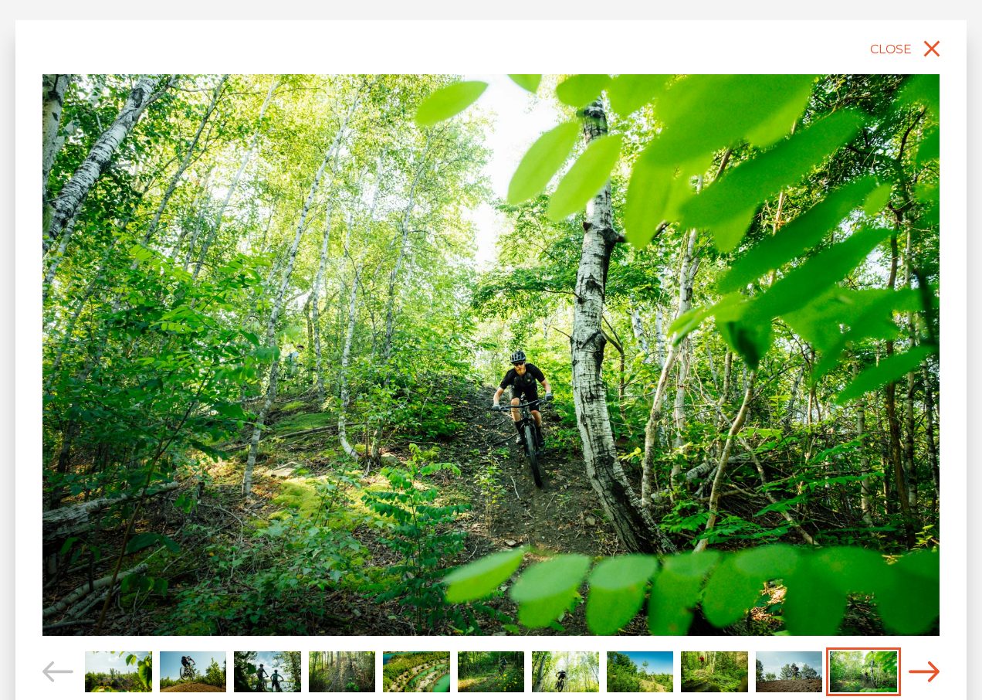
click at [930, 675] on icon "Carousel Navigation" at bounding box center [924, 671] width 31 height 21
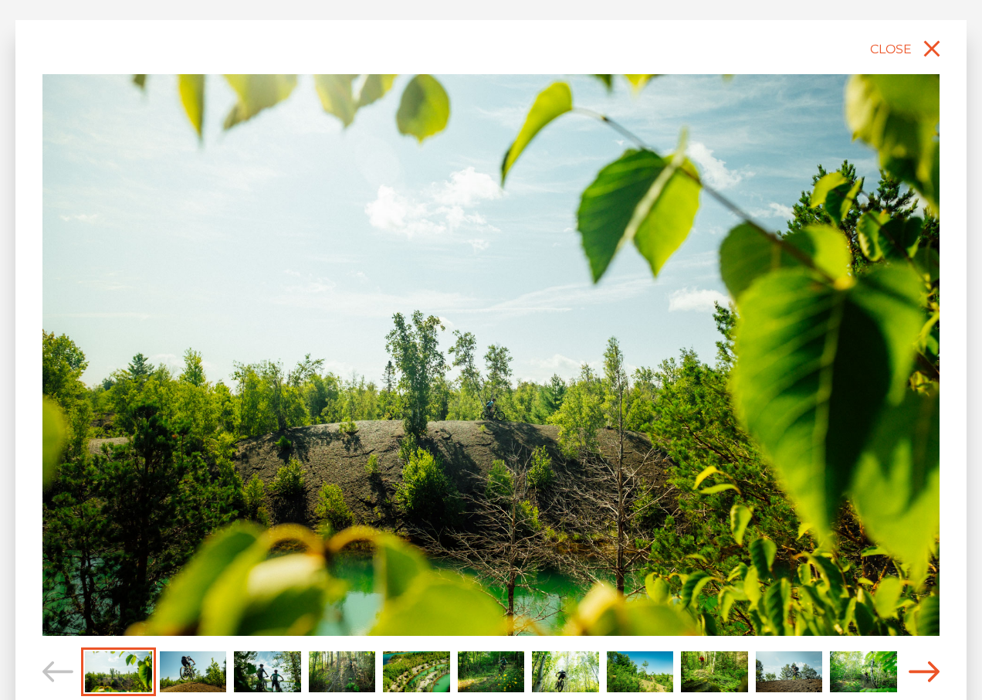
click at [931, 675] on icon "Carousel Navigation" at bounding box center [924, 671] width 31 height 21
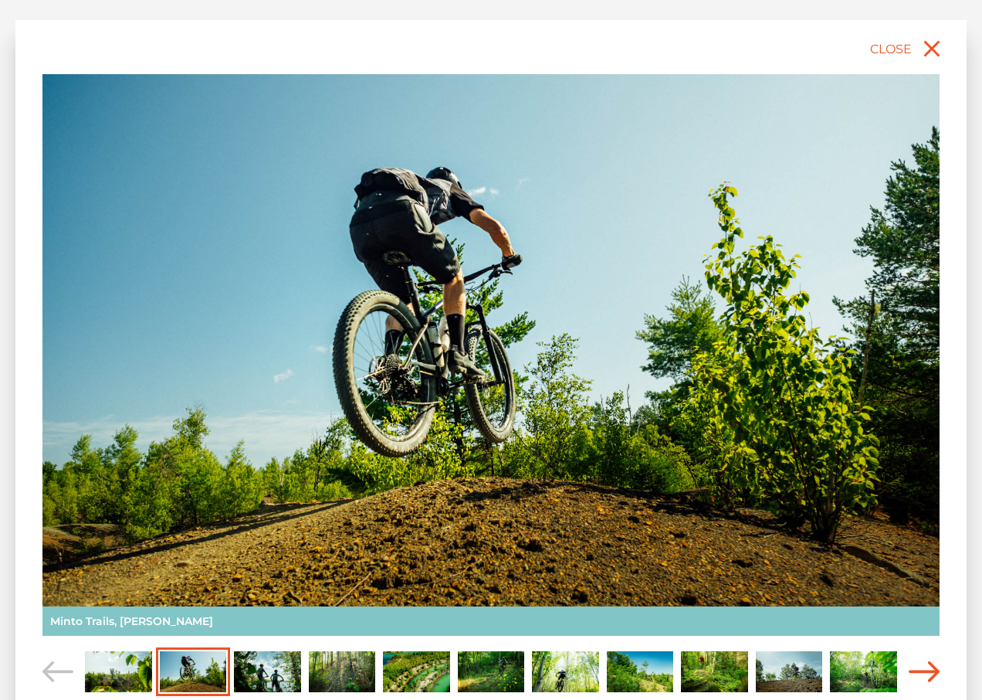
click at [931, 675] on icon "Carousel Navigation" at bounding box center [924, 671] width 31 height 21
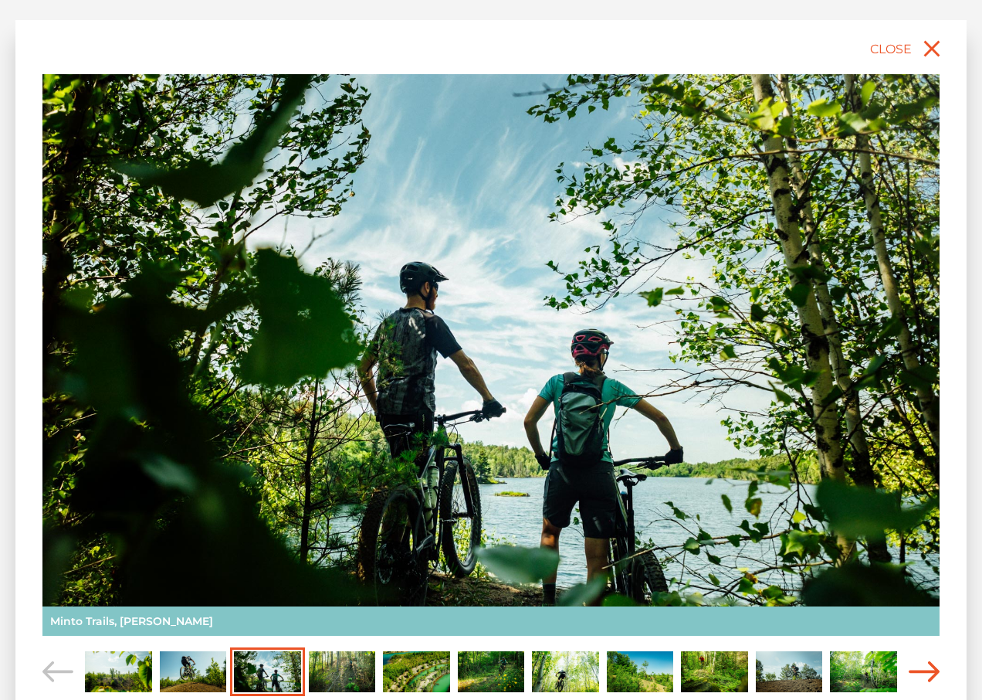
click at [931, 675] on icon "Carousel Navigation" at bounding box center [924, 671] width 31 height 21
